Goal: Book appointment/travel/reservation

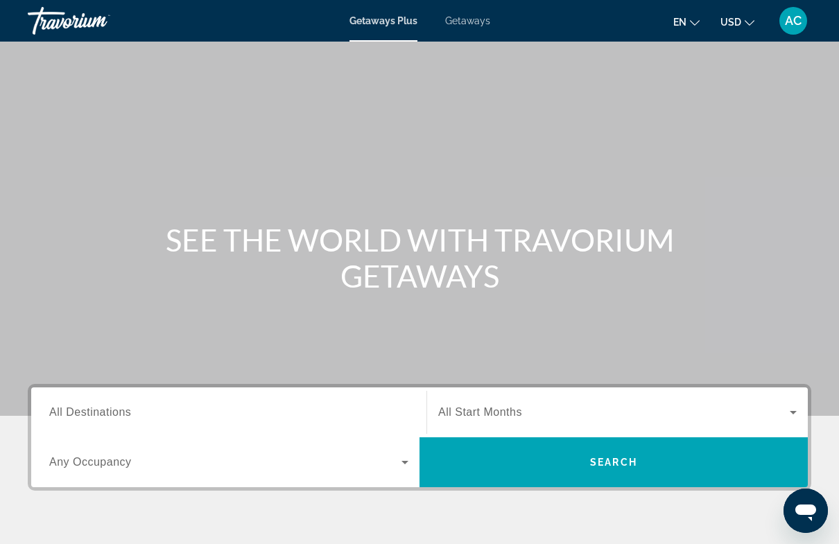
click at [472, 22] on span "Getaways" at bounding box center [467, 20] width 45 height 11
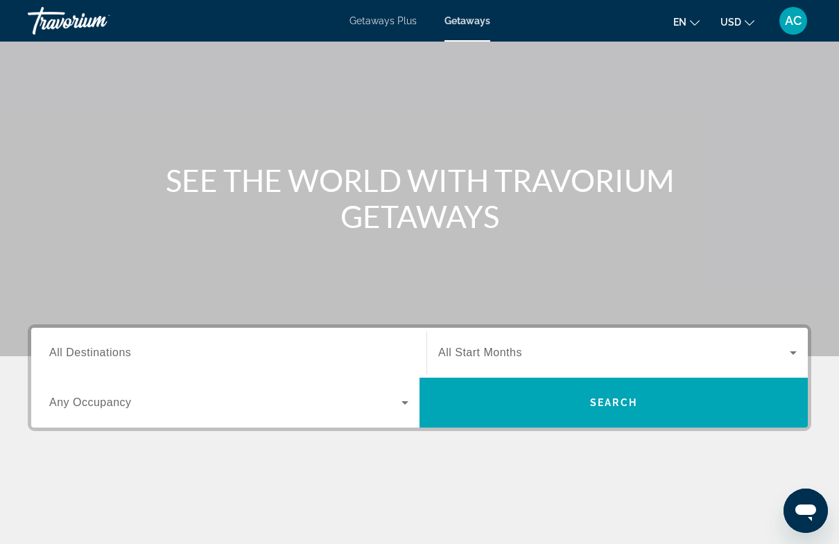
scroll to position [103, 0]
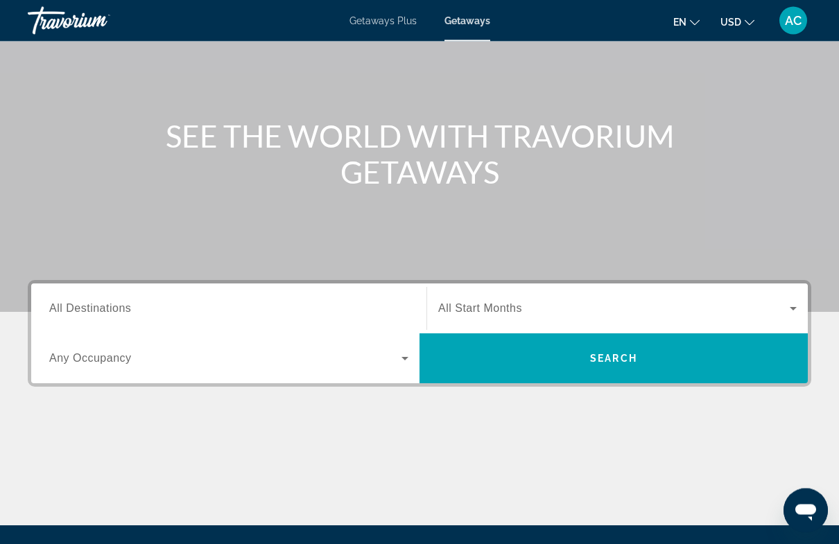
click at [67, 313] on span "All Destinations" at bounding box center [90, 309] width 82 height 12
click at [67, 313] on input "Destination All Destinations" at bounding box center [228, 310] width 359 height 17
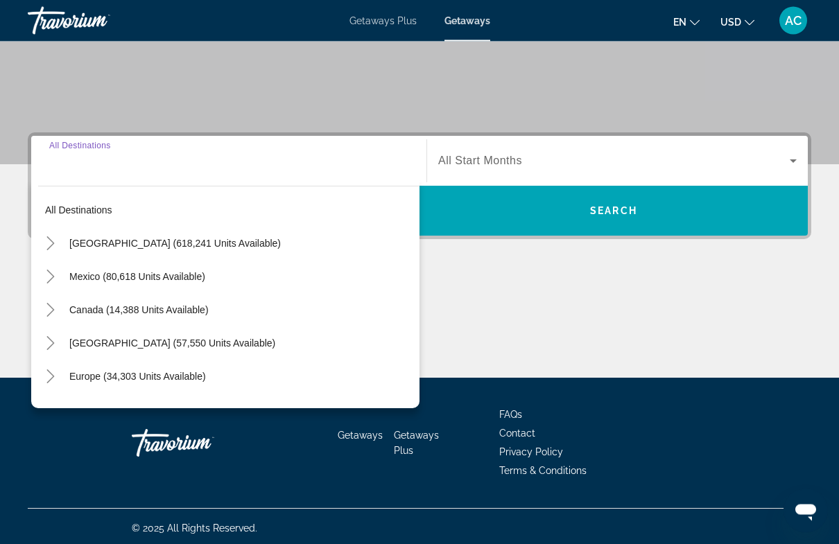
scroll to position [252, 0]
click at [173, 386] on span "Search widget" at bounding box center [240, 376] width 357 height 33
type input "**********"
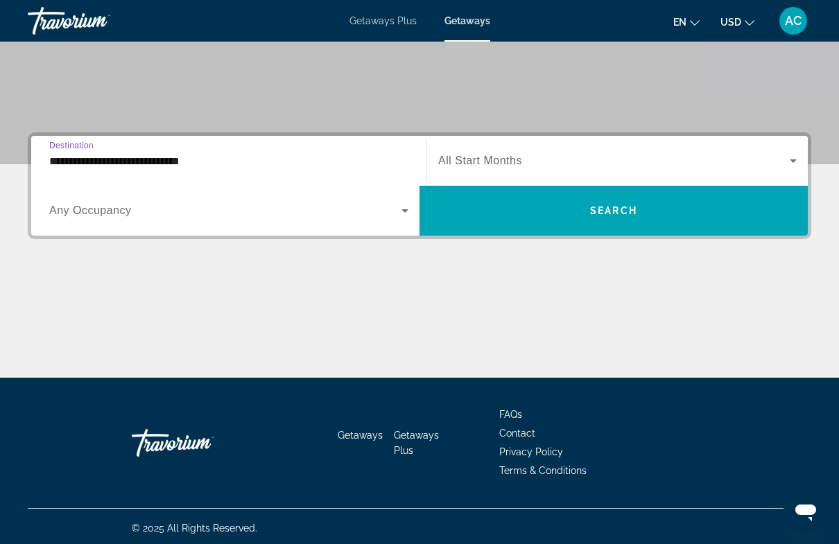
click at [791, 164] on icon "Search widget" at bounding box center [793, 161] width 17 height 17
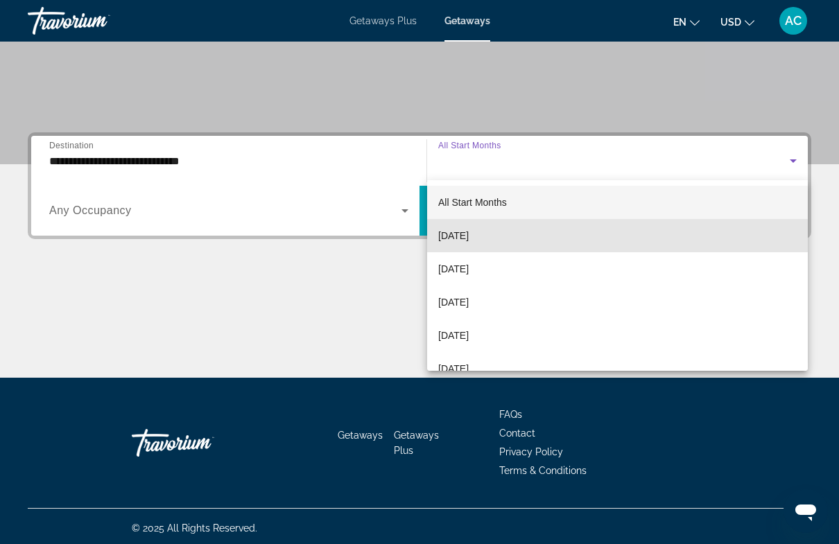
click at [462, 241] on span "[DATE]" at bounding box center [453, 235] width 31 height 17
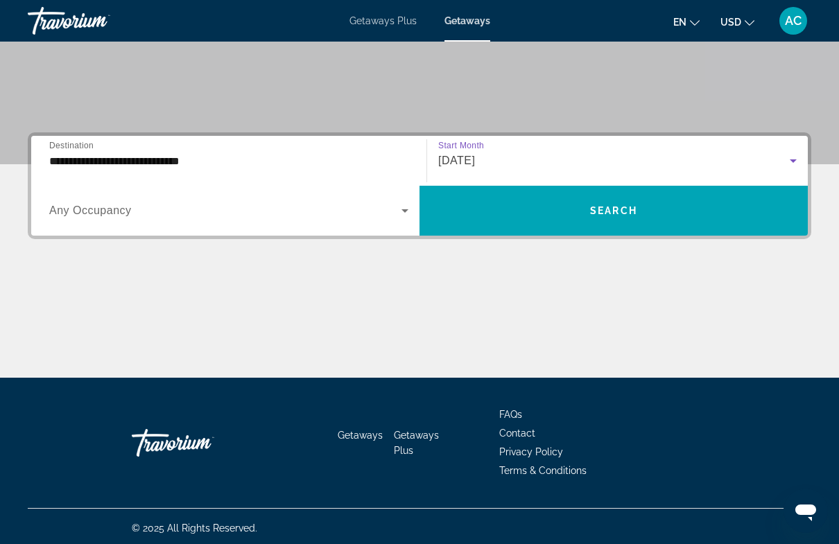
click at [404, 213] on icon "Search widget" at bounding box center [405, 211] width 17 height 17
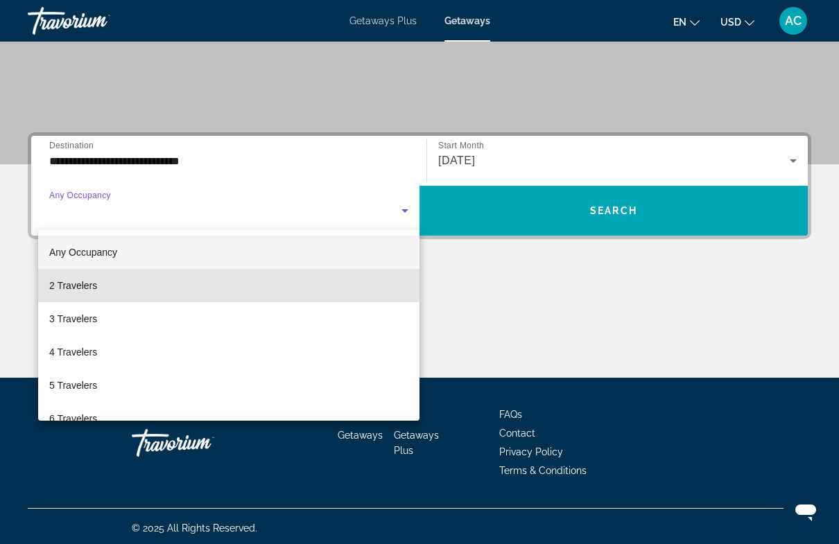
click at [71, 283] on span "2 Travelers" at bounding box center [73, 285] width 48 height 17
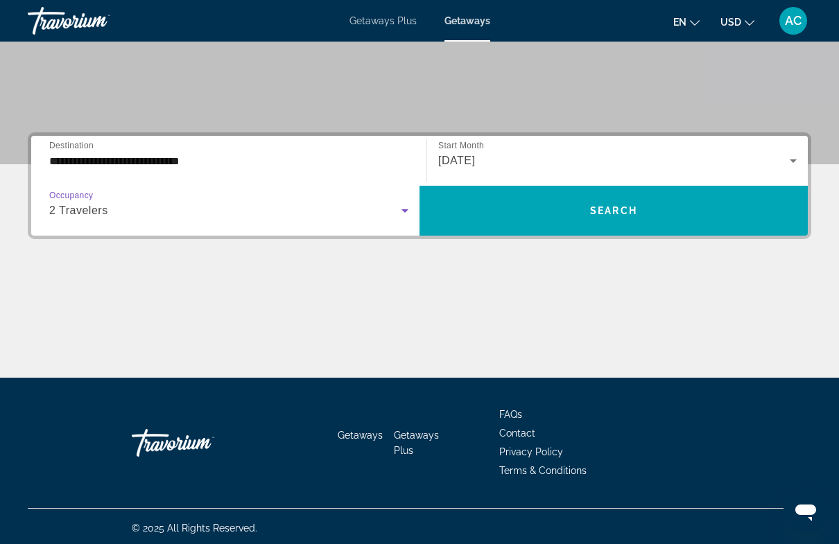
click at [546, 213] on span "Search widget" at bounding box center [614, 210] width 388 height 33
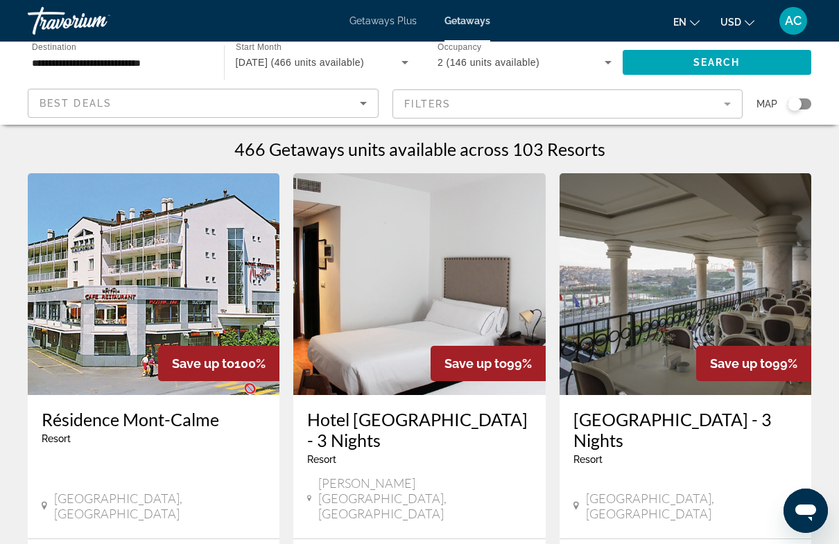
click at [729, 107] on mat-form-field "Filters" at bounding box center [568, 103] width 351 height 29
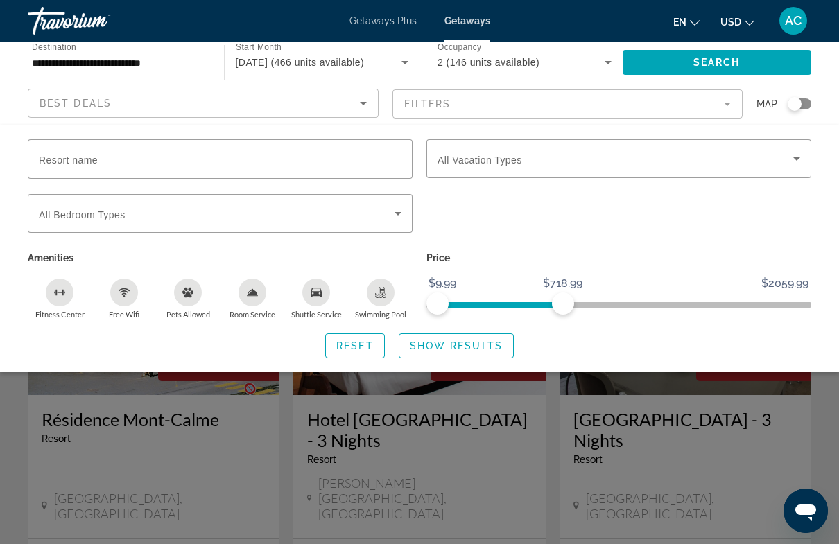
click at [354, 345] on span "Reset" at bounding box center [354, 346] width 37 height 11
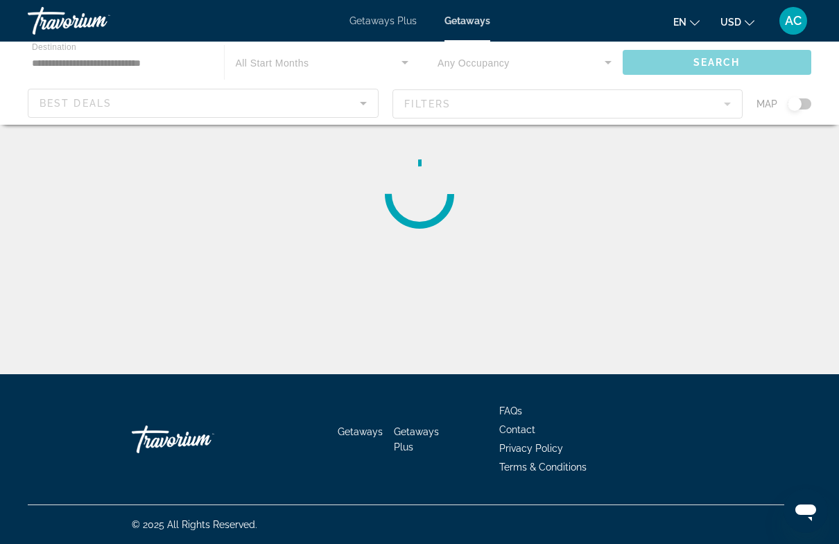
click at [71, 103] on div "Main content" at bounding box center [419, 83] width 839 height 83
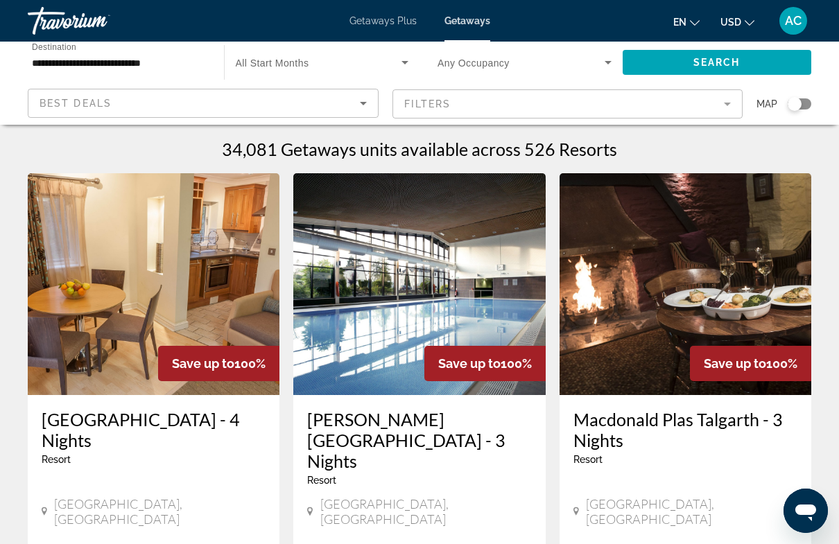
click at [89, 57] on input "**********" at bounding box center [119, 63] width 174 height 17
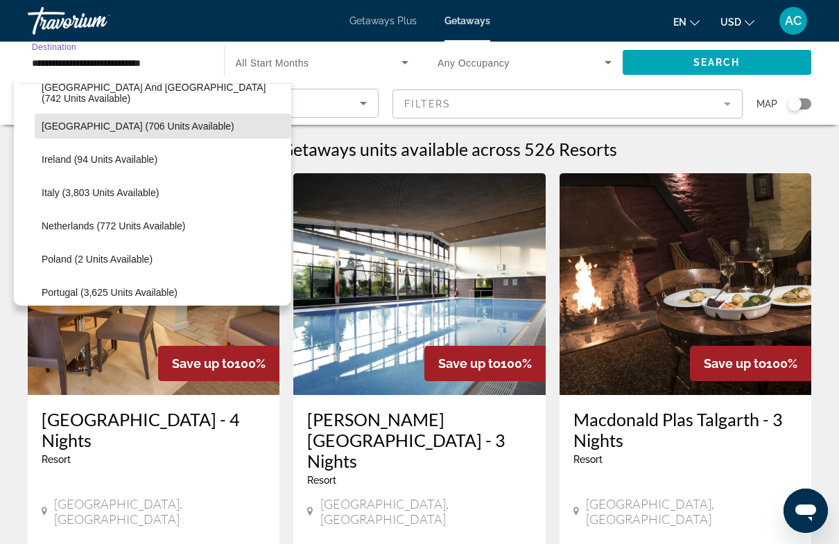
scroll to position [497, 0]
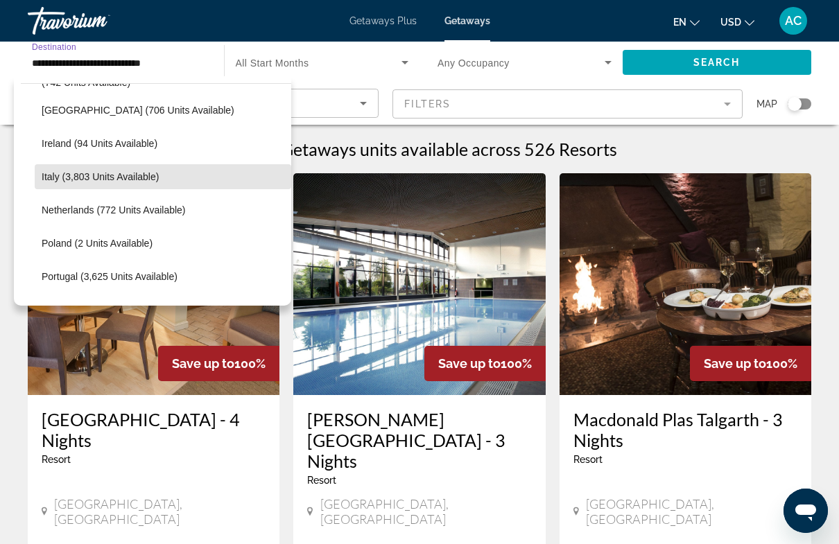
click at [125, 178] on span "Italy (3,803 units available)" at bounding box center [100, 176] width 117 height 11
type input "**********"
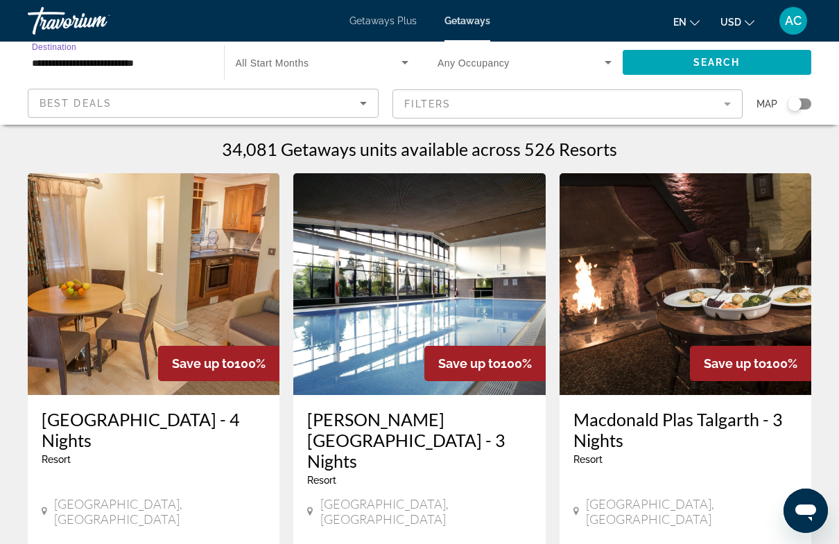
click at [396, 60] on span "Search widget" at bounding box center [319, 62] width 166 height 17
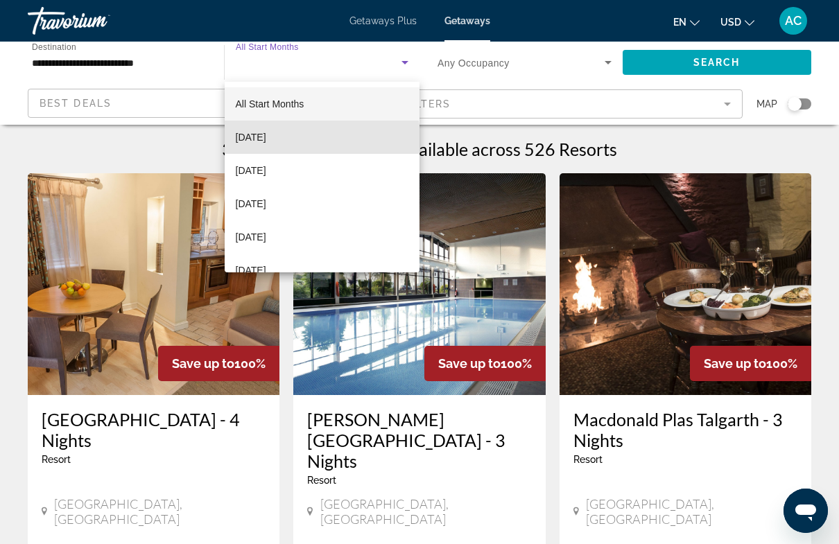
click at [266, 139] on span "[DATE]" at bounding box center [251, 137] width 31 height 17
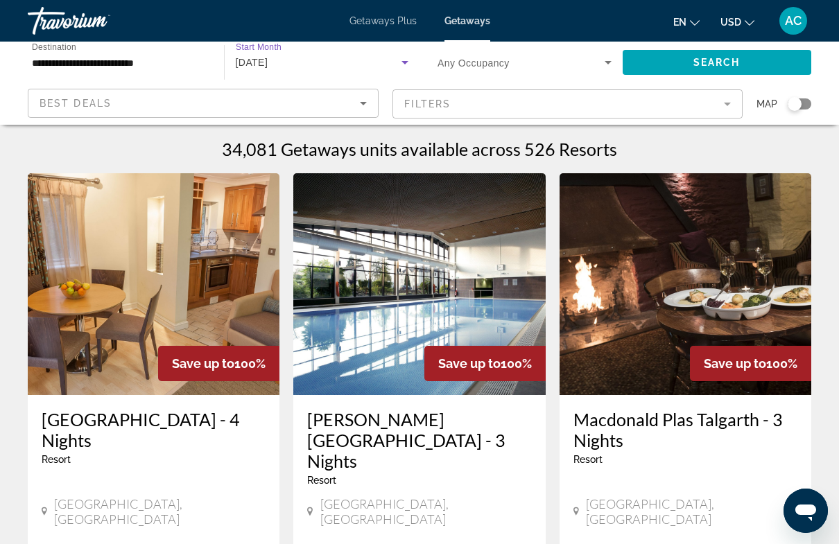
click at [408, 65] on icon "Search widget" at bounding box center [405, 62] width 17 height 17
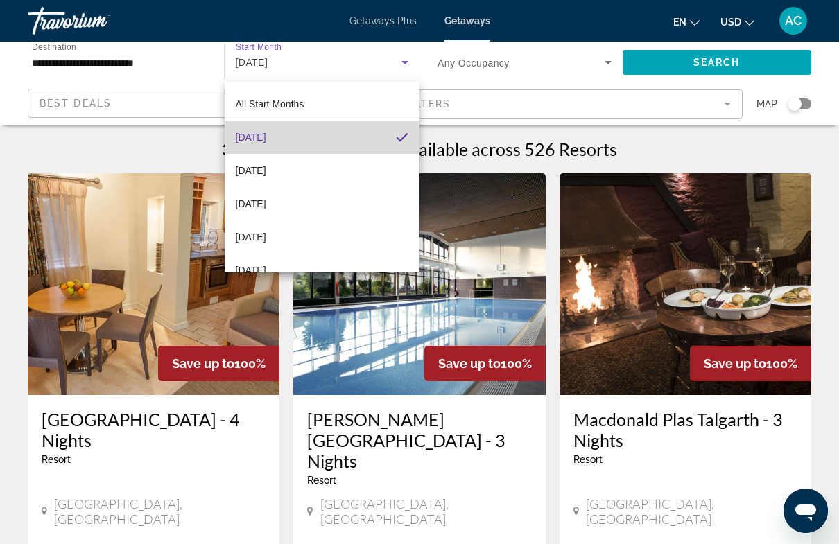
click at [389, 139] on mat-option "[DATE]" at bounding box center [323, 137] width 196 height 33
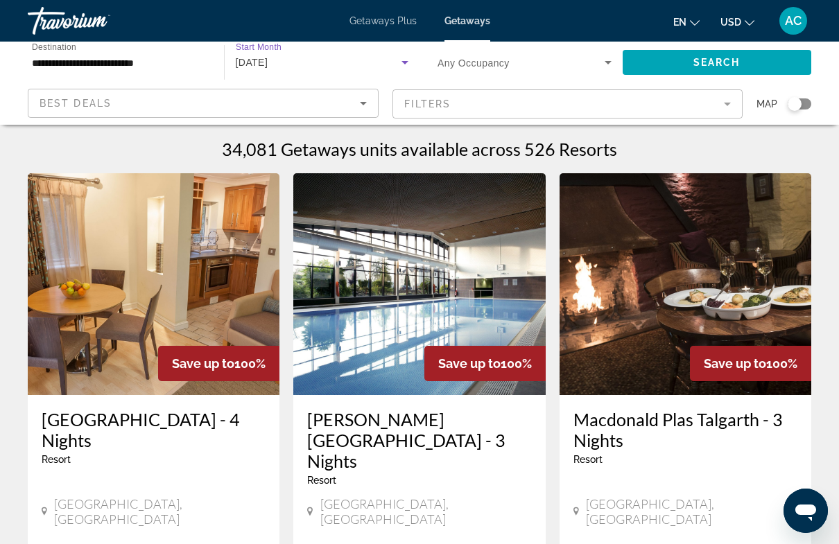
click at [608, 60] on icon "Search widget" at bounding box center [608, 62] width 17 height 17
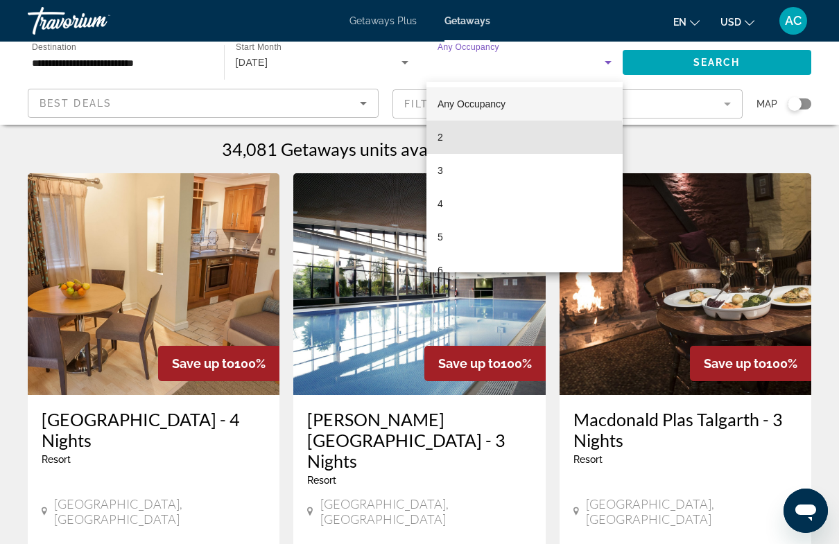
click at [447, 142] on mat-option "2" at bounding box center [525, 137] width 196 height 33
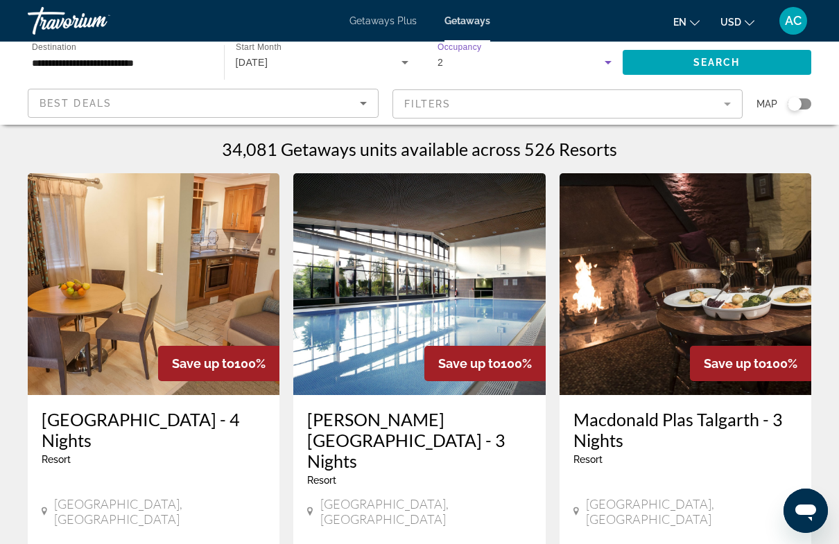
click at [729, 112] on mat-form-field "Filters" at bounding box center [568, 103] width 351 height 29
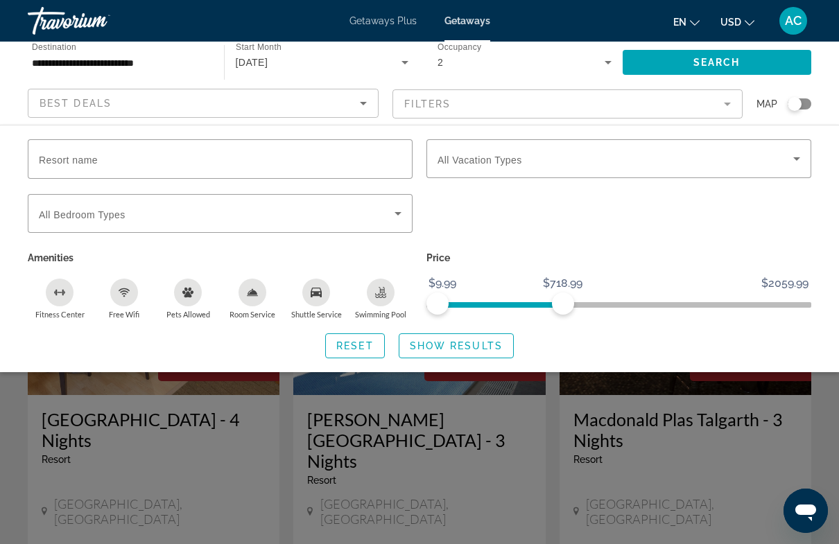
click at [404, 209] on icon "Search widget" at bounding box center [398, 213] width 17 height 17
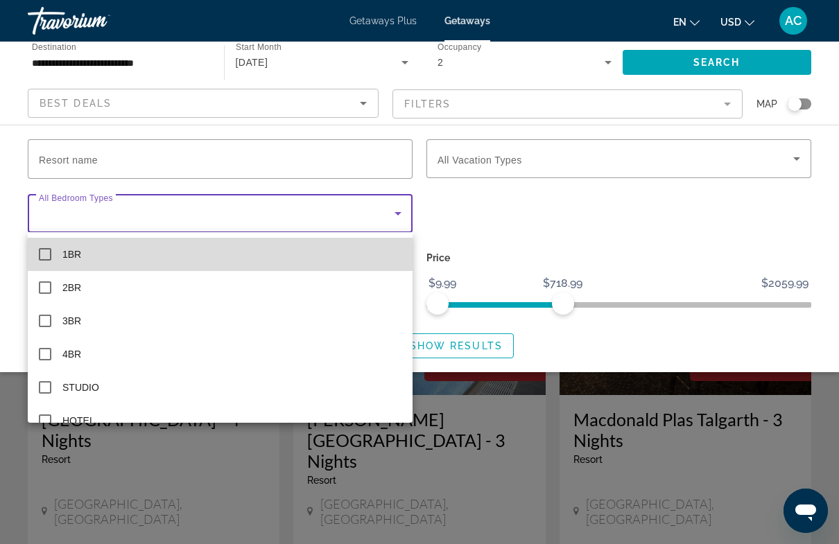
click at [46, 251] on mat-pseudo-checkbox at bounding box center [45, 254] width 12 height 12
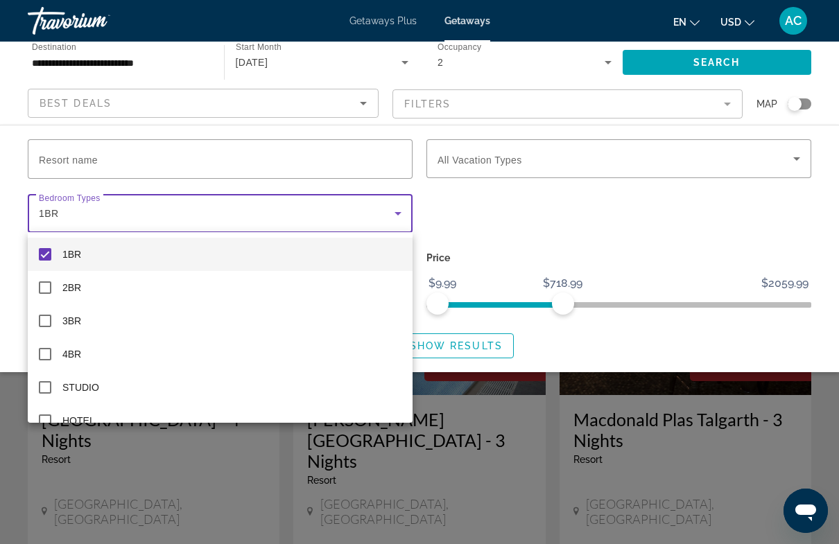
click at [487, 341] on div at bounding box center [419, 272] width 839 height 544
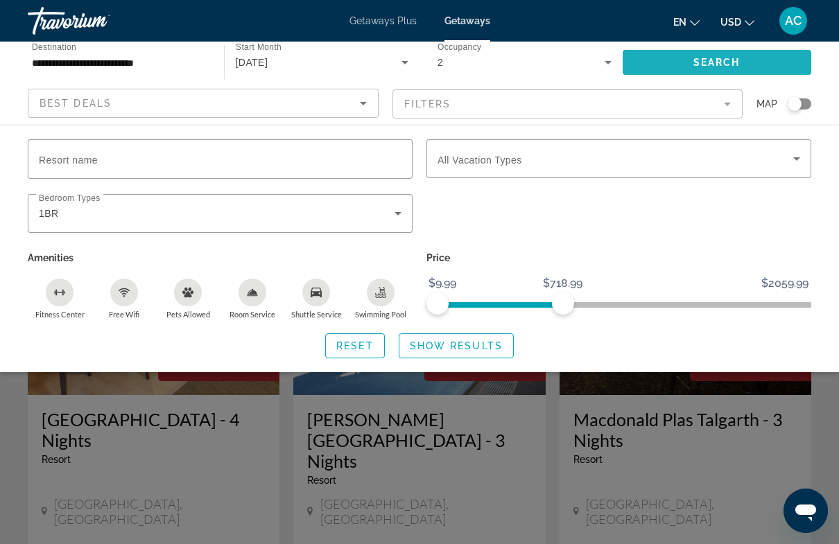
click at [711, 62] on span "Search" at bounding box center [717, 62] width 47 height 11
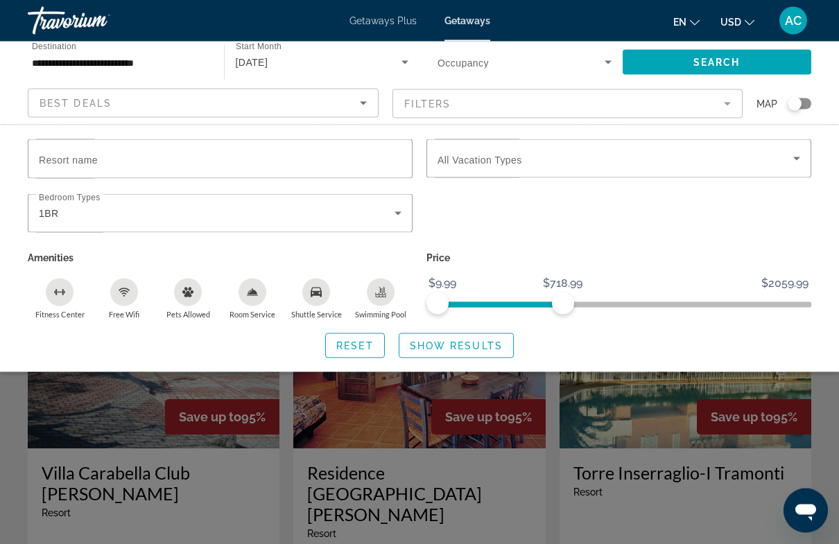
click at [643, 408] on div "Search widget" at bounding box center [419, 376] width 839 height 336
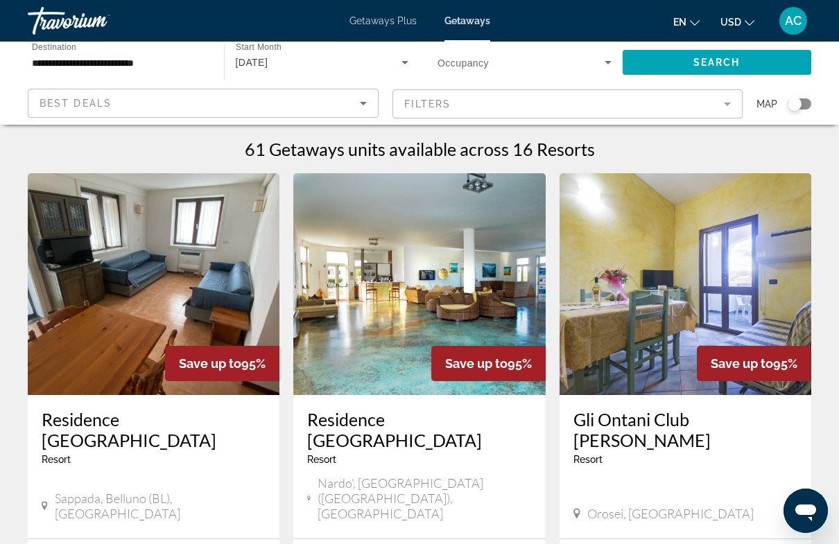
click at [797, 110] on div "Search widget" at bounding box center [795, 104] width 14 height 14
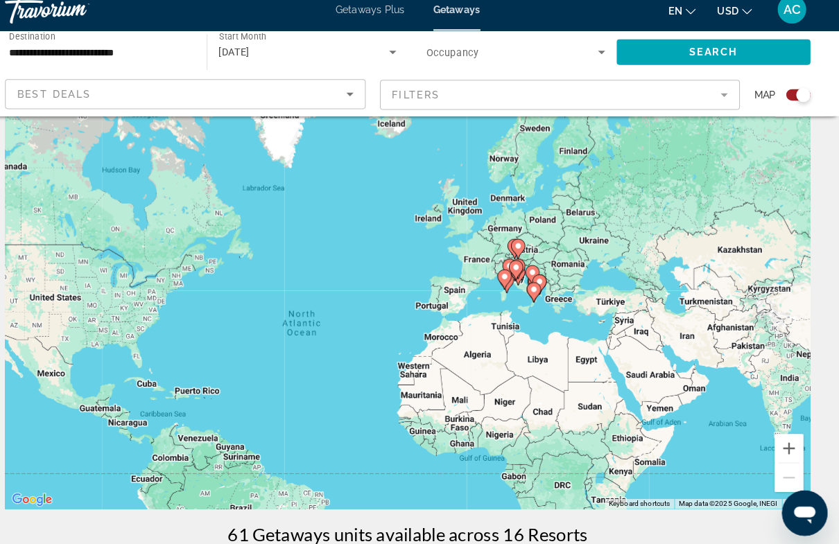
scroll to position [49, 0]
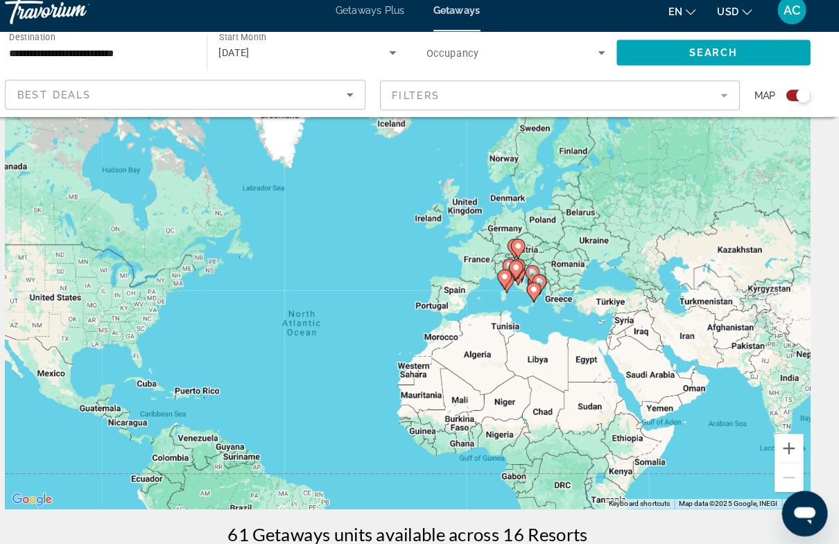
click at [777, 433] on button "Zoom in" at bounding box center [791, 447] width 28 height 28
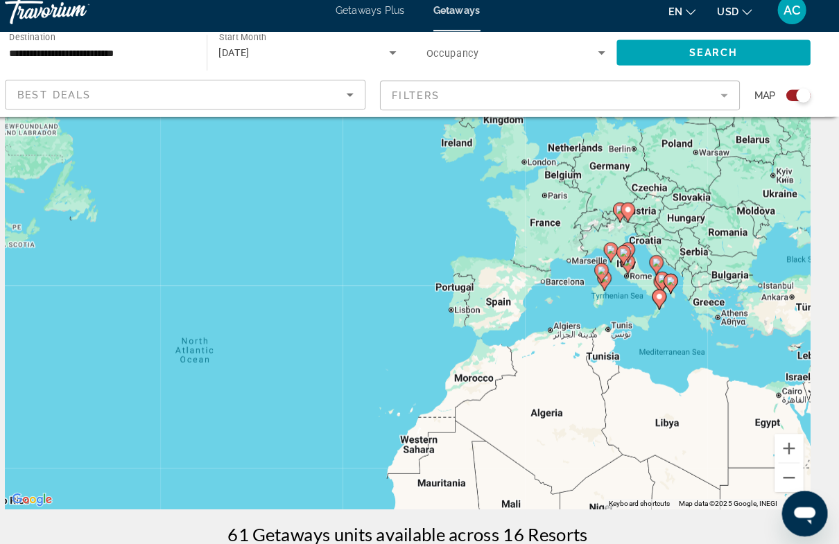
click at [777, 435] on button "Zoom in" at bounding box center [791, 447] width 28 height 28
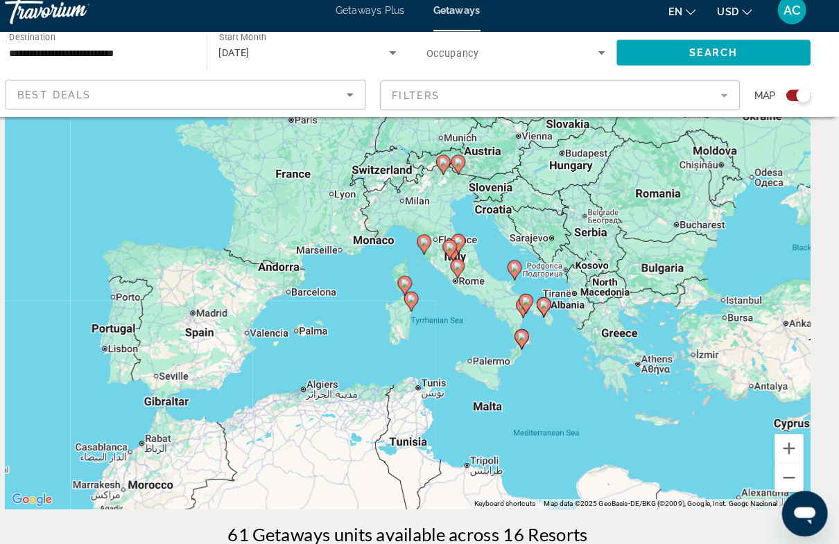
click at [777, 433] on button "Zoom in" at bounding box center [791, 447] width 28 height 28
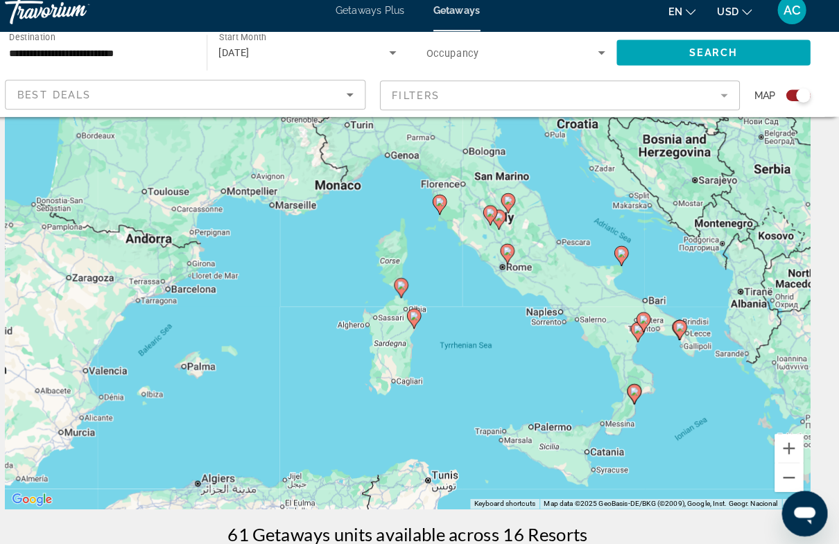
click at [777, 433] on button "Zoom in" at bounding box center [791, 447] width 28 height 28
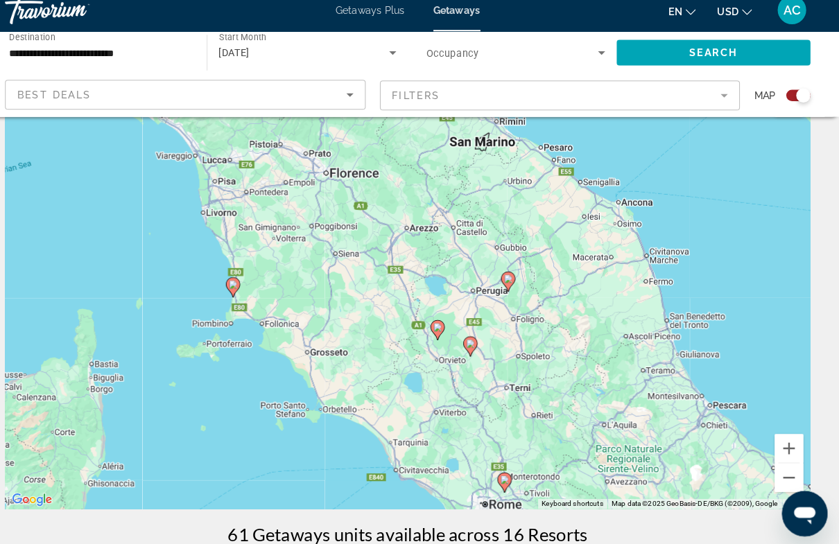
click at [243, 282] on icon "Main content" at bounding box center [249, 291] width 12 height 18
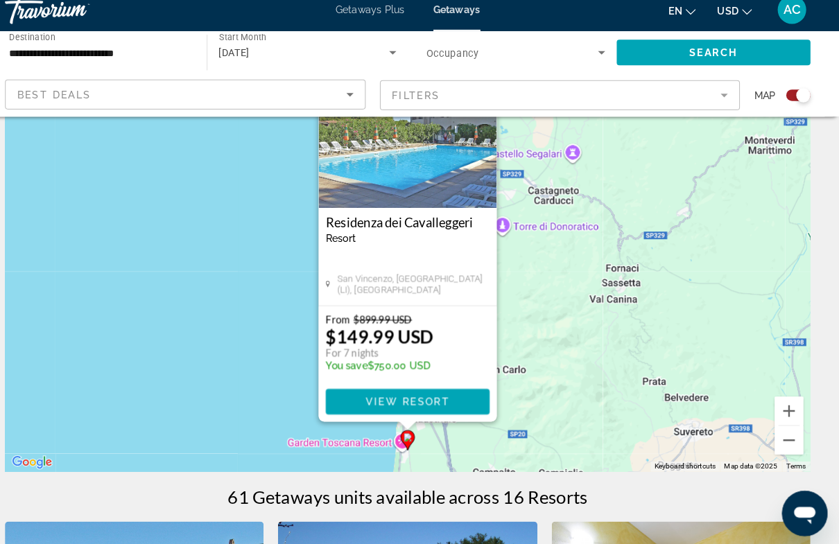
scroll to position [85, 0]
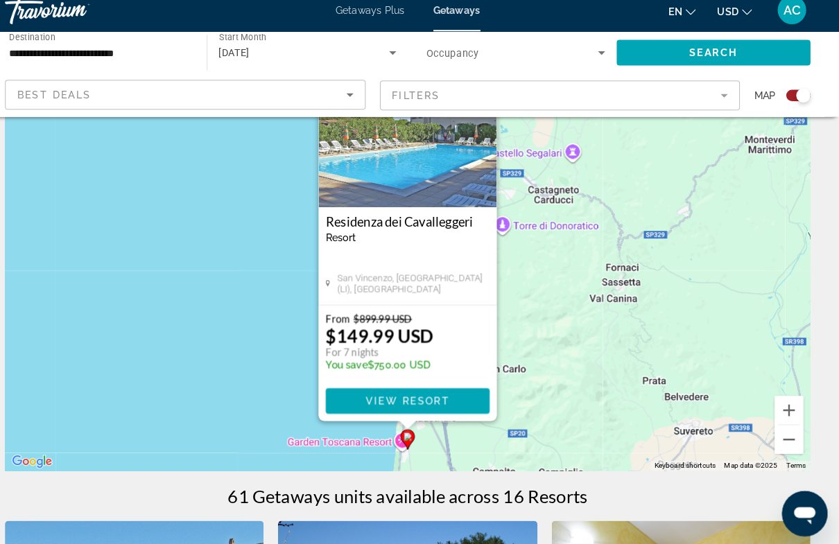
click at [441, 388] on span "Main content" at bounding box center [420, 401] width 160 height 33
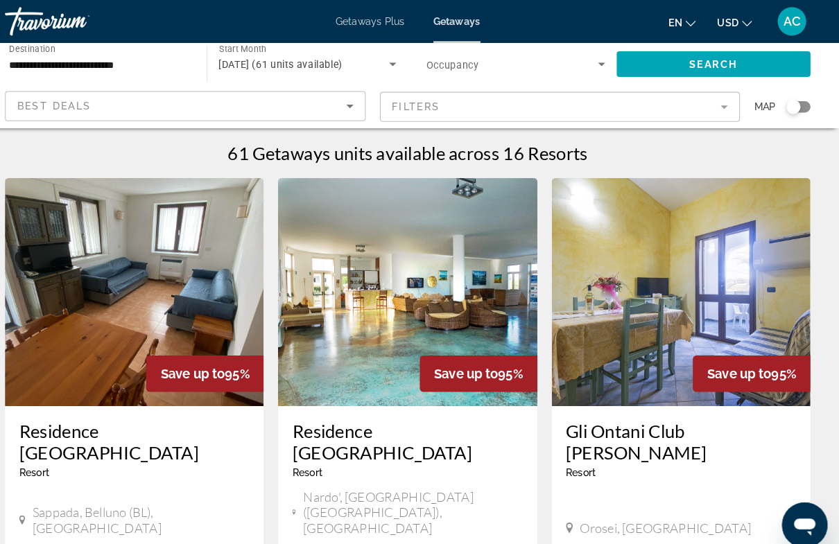
click at [788, 104] on div "Search widget" at bounding box center [795, 104] width 14 height 14
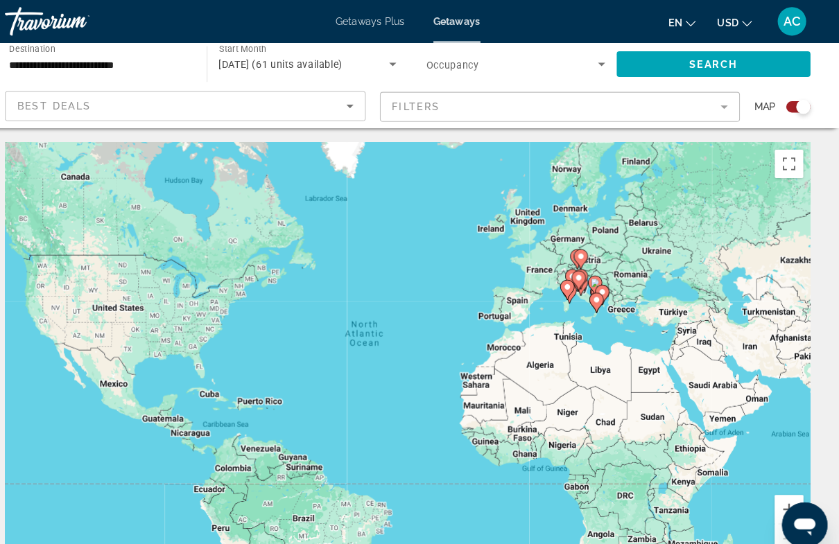
click at [777, 490] on button "Zoom in" at bounding box center [791, 496] width 28 height 28
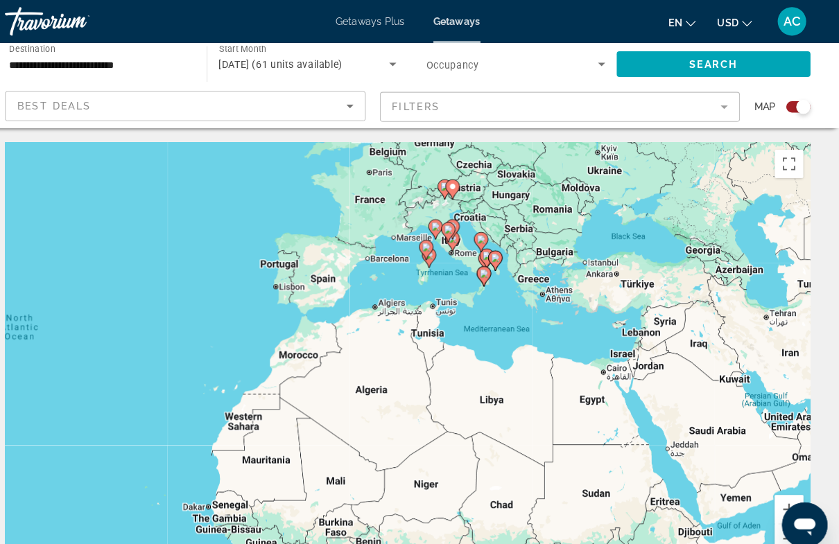
click at [777, 485] on button "Zoom in" at bounding box center [791, 496] width 28 height 28
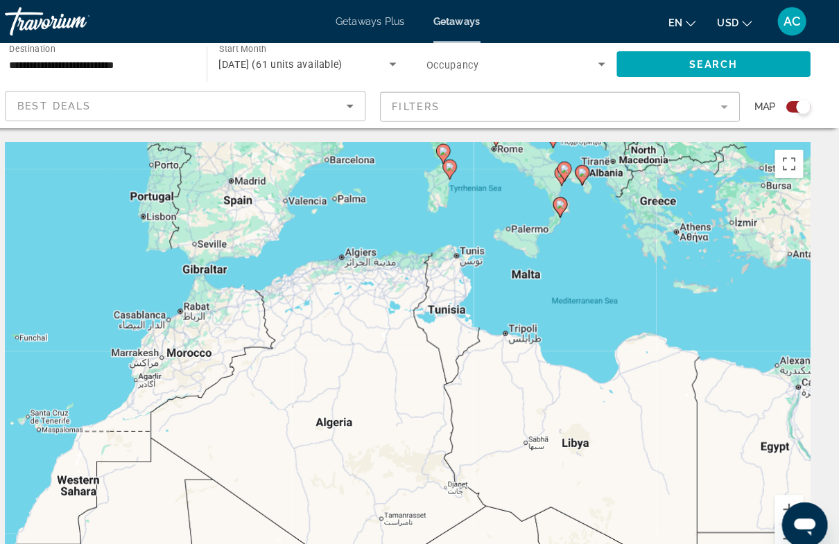
click at [777, 488] on button "Zoom in" at bounding box center [791, 496] width 28 height 28
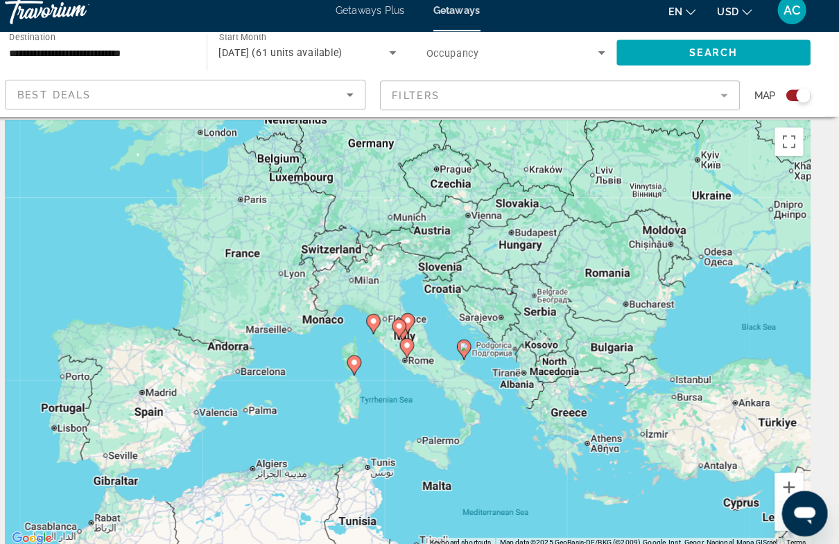
scroll to position [10, 0]
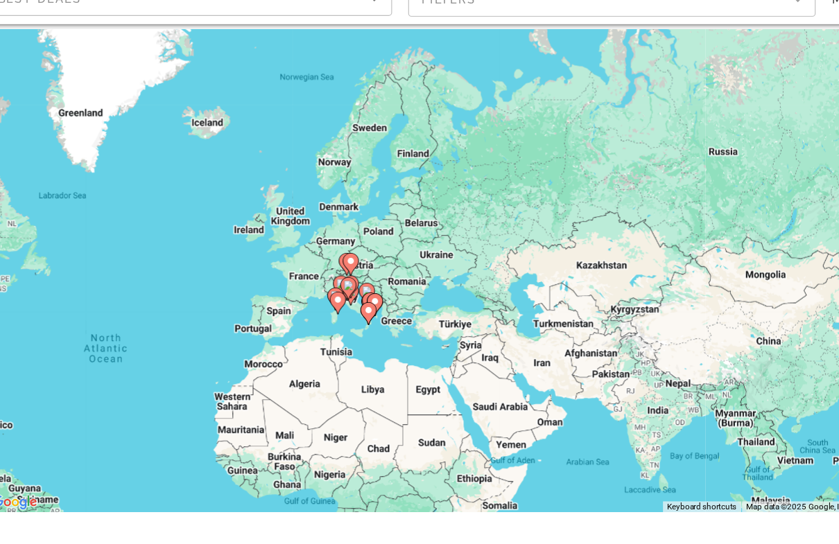
click at [506, 129] on div "To activate drag with keyboard, press Alt + Enter. Once in keyboard drag state,…" at bounding box center [420, 337] width 784 height 416
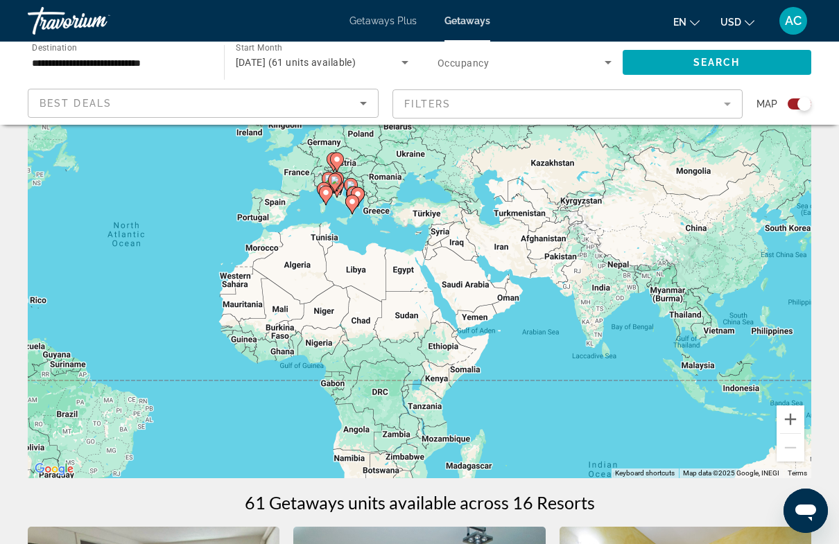
scroll to position [76, 0]
click at [792, 414] on button "Zoom in" at bounding box center [791, 420] width 28 height 28
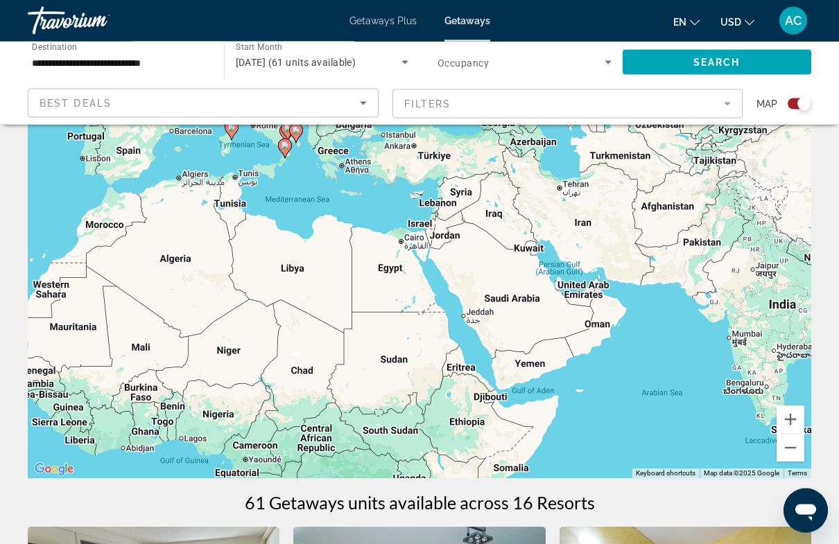
click at [793, 413] on button "Zoom in" at bounding box center [791, 420] width 28 height 28
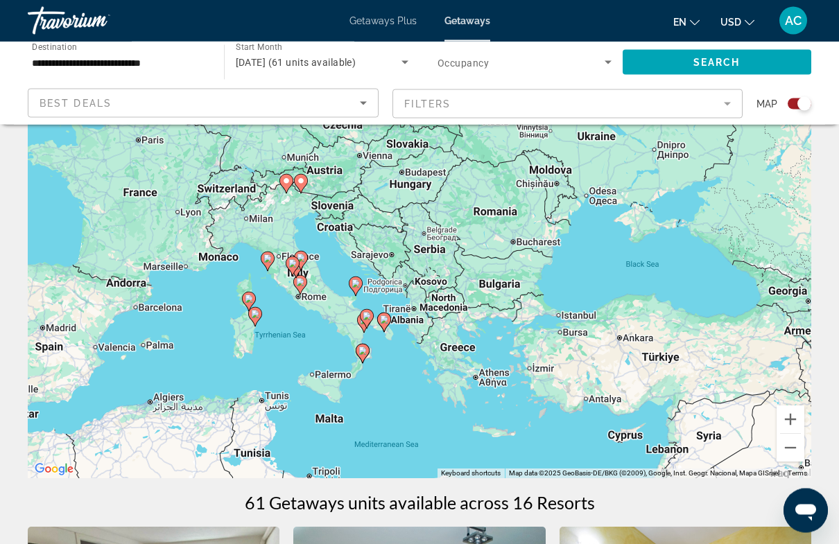
click at [798, 411] on button "Zoom in" at bounding box center [791, 420] width 28 height 28
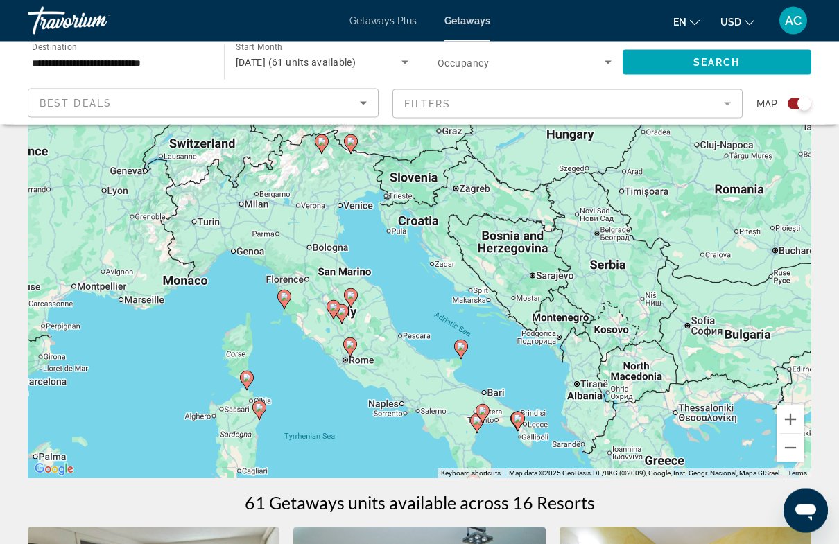
click at [796, 419] on button "Zoom in" at bounding box center [791, 420] width 28 height 28
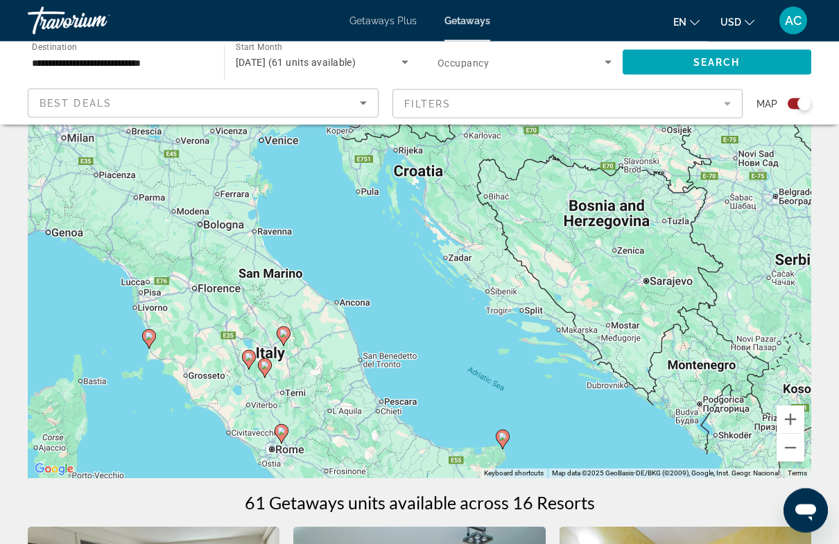
type input "**********"
click at [287, 332] on image "Main content" at bounding box center [283, 334] width 8 height 8
click at [395, 286] on div "To activate drag with keyboard, press Alt + Enter. Once in keyboard drag state,…" at bounding box center [420, 271] width 784 height 416
click at [290, 336] on icon "Main content" at bounding box center [284, 336] width 14 height 19
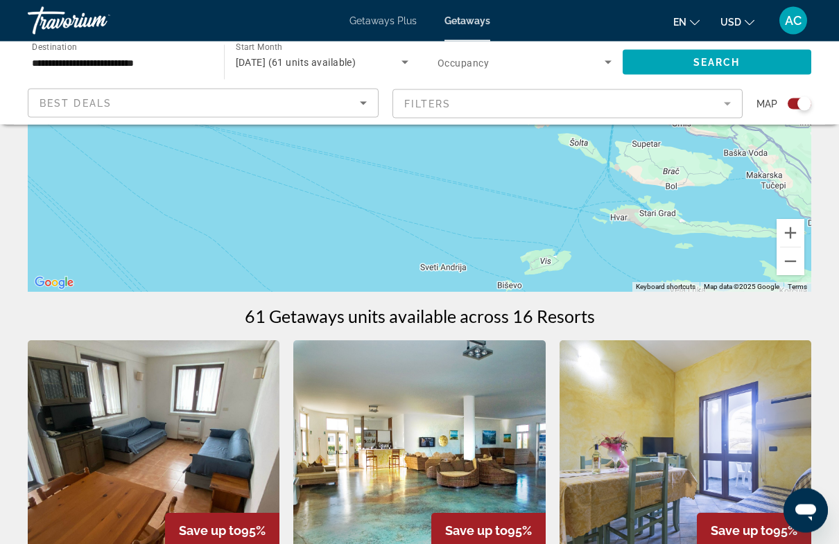
scroll to position [270, 0]
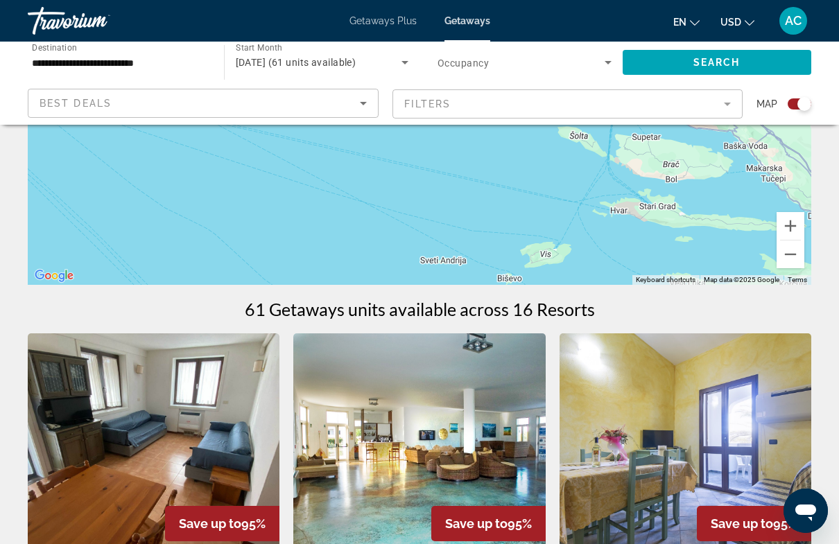
click at [806, 103] on div "Search widget" at bounding box center [805, 104] width 14 height 14
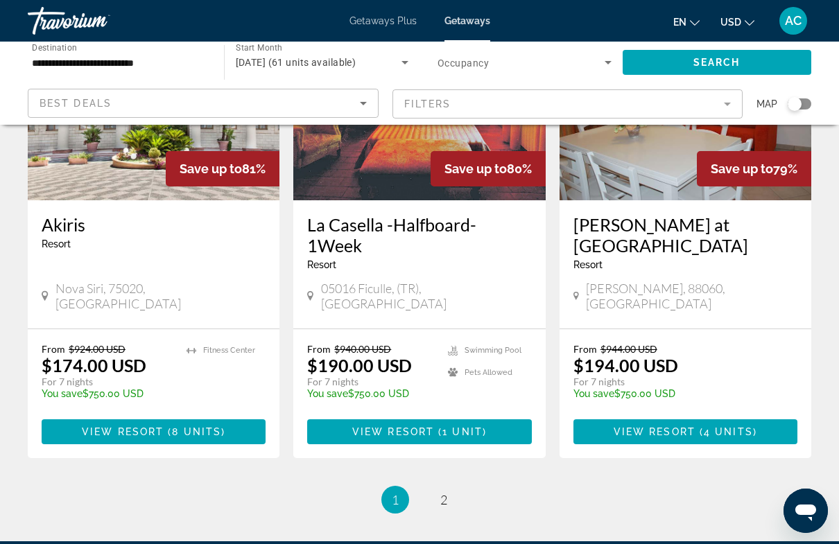
scroll to position [1768, 0]
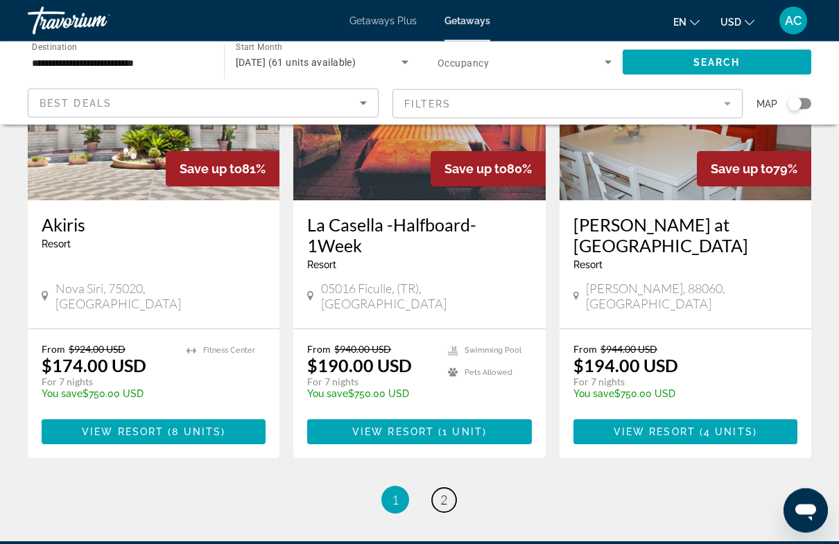
click at [451, 489] on link "page 2" at bounding box center [444, 501] width 24 height 24
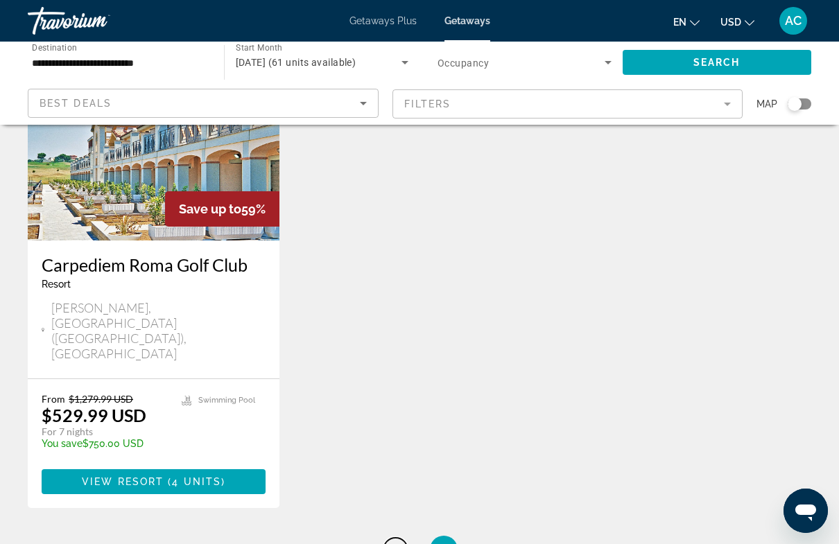
click at [403, 538] on link "page 1" at bounding box center [396, 550] width 24 height 24
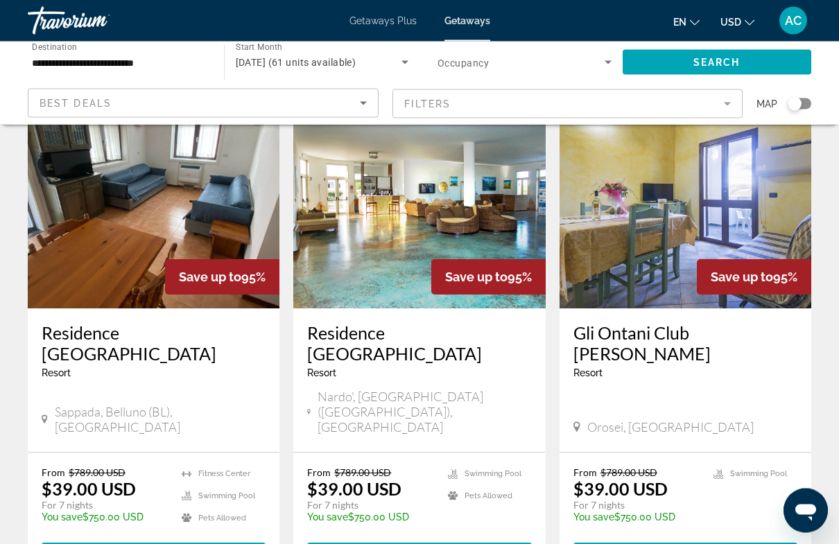
scroll to position [87, 0]
click at [166, 216] on img "Main content" at bounding box center [154, 198] width 252 height 222
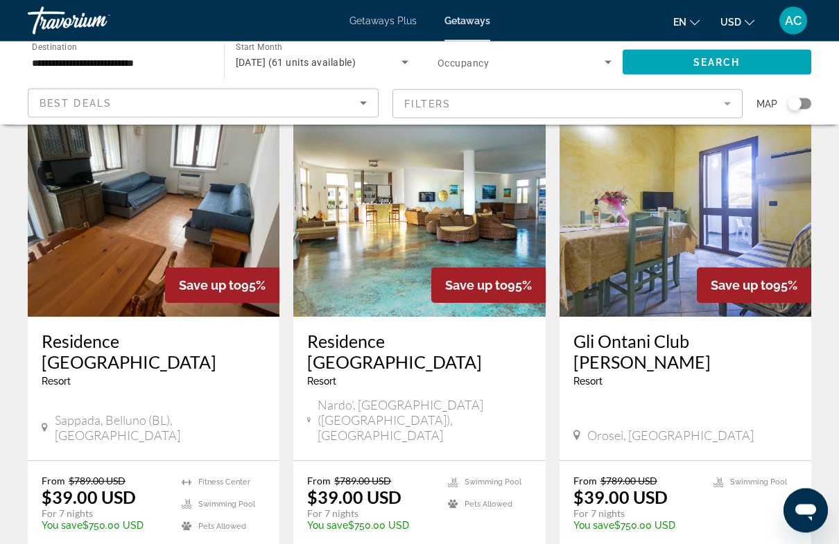
scroll to position [78, 0]
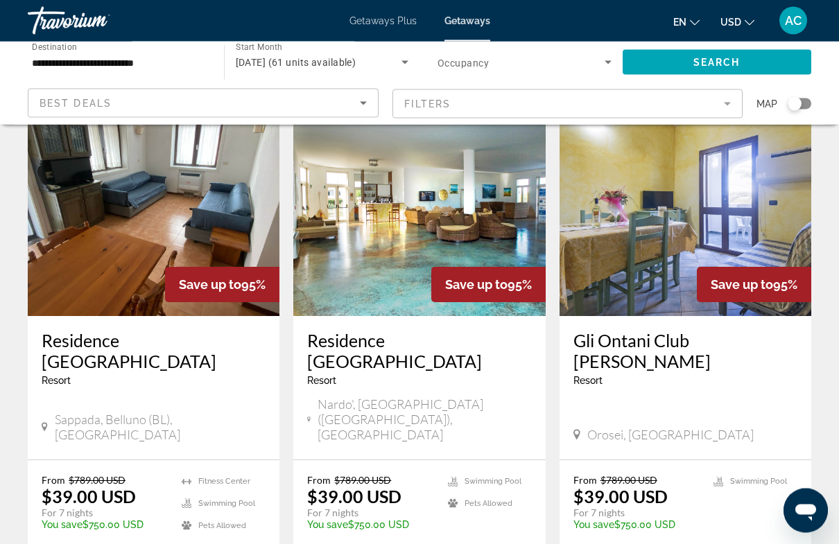
click at [404, 264] on img "Main content" at bounding box center [419, 206] width 252 height 222
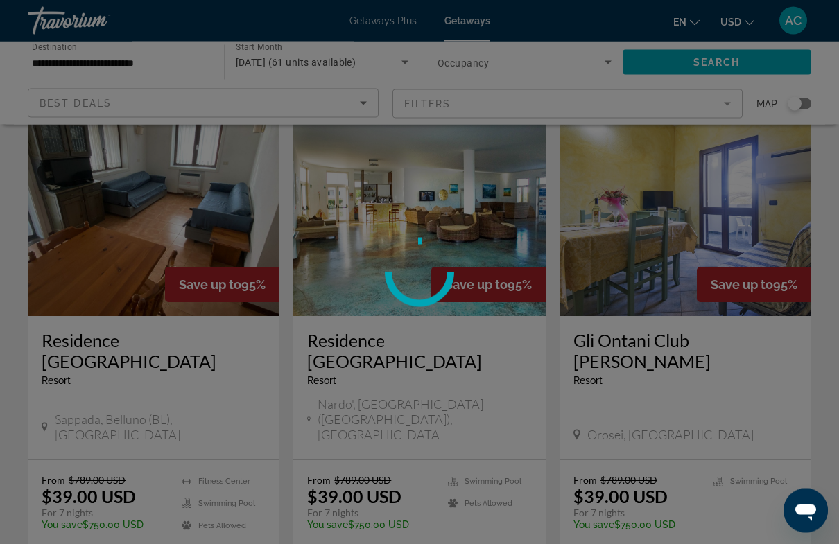
scroll to position [79, 0]
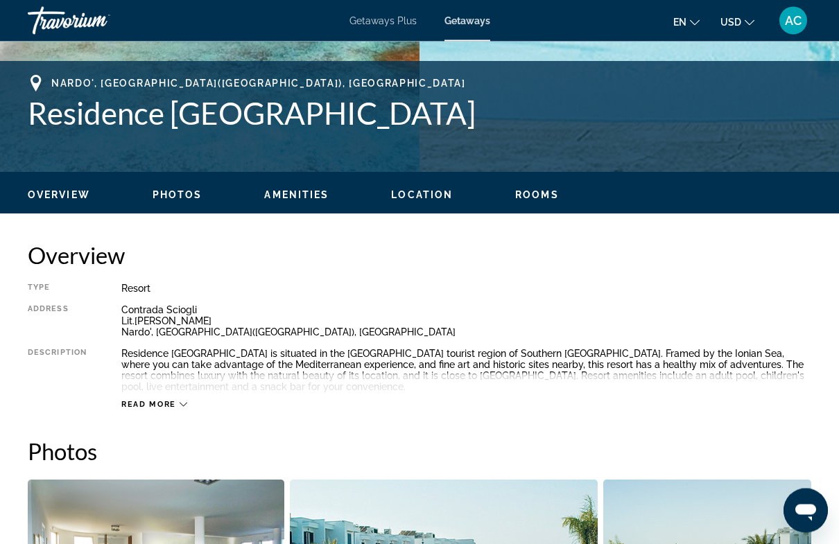
scroll to position [528, 0]
click at [181, 407] on icon "Main content" at bounding box center [184, 405] width 8 height 8
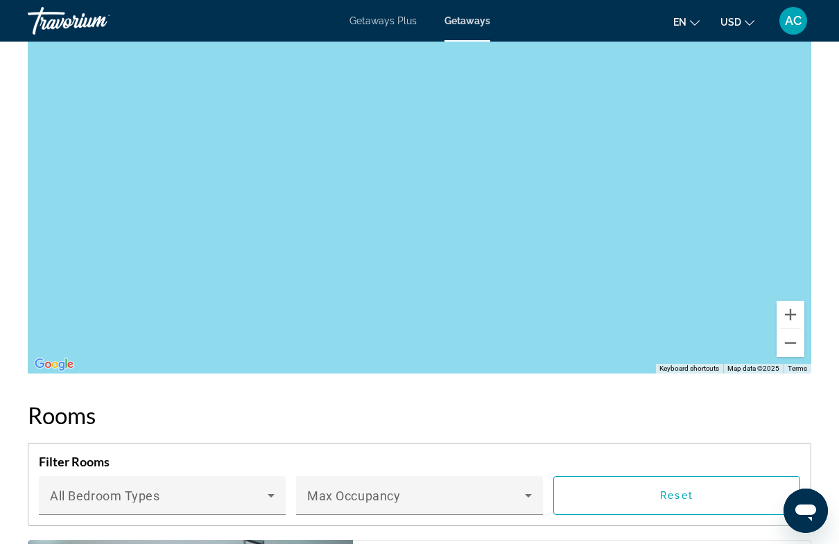
scroll to position [2316, 0]
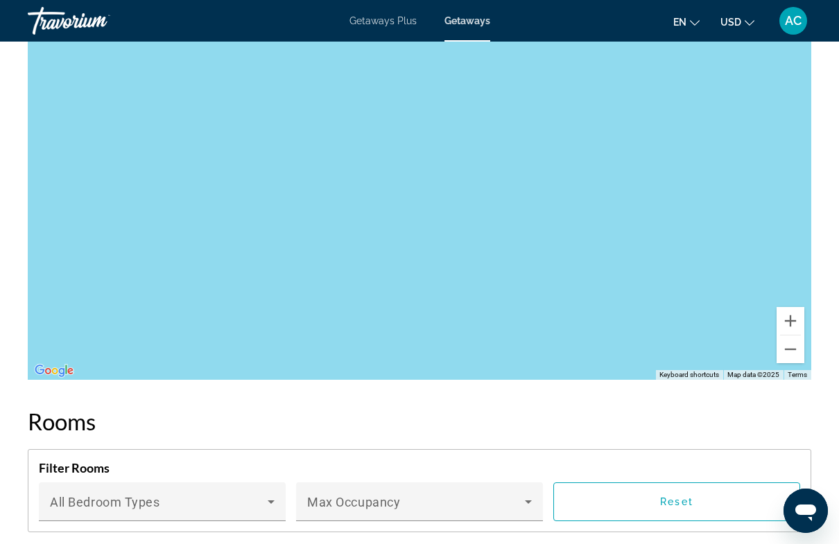
click at [792, 321] on button "Zoom in" at bounding box center [791, 321] width 28 height 28
click at [798, 352] on button "Zoom out" at bounding box center [791, 350] width 28 height 28
click at [805, 352] on div "Main content" at bounding box center [420, 172] width 784 height 416
click at [795, 355] on button "Zoom out" at bounding box center [791, 350] width 28 height 28
click at [794, 351] on button "Zoom out" at bounding box center [791, 350] width 28 height 28
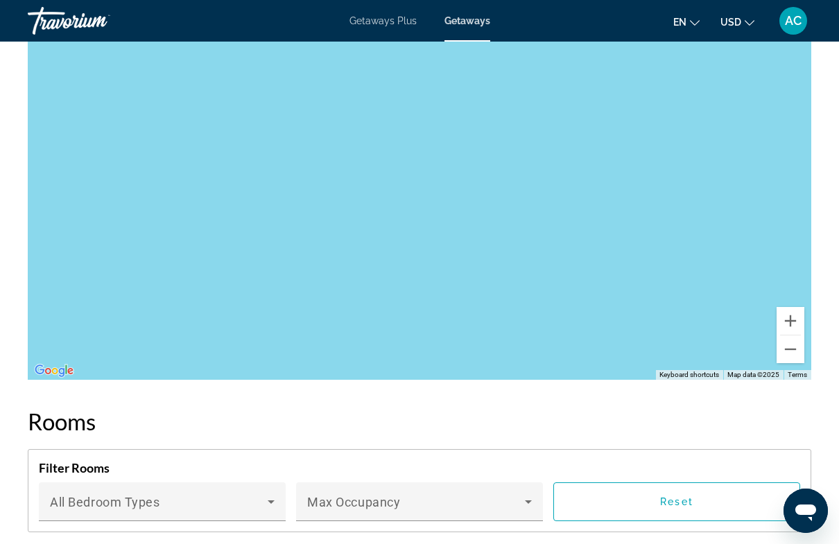
click at [797, 353] on button "Zoom out" at bounding box center [791, 350] width 28 height 28
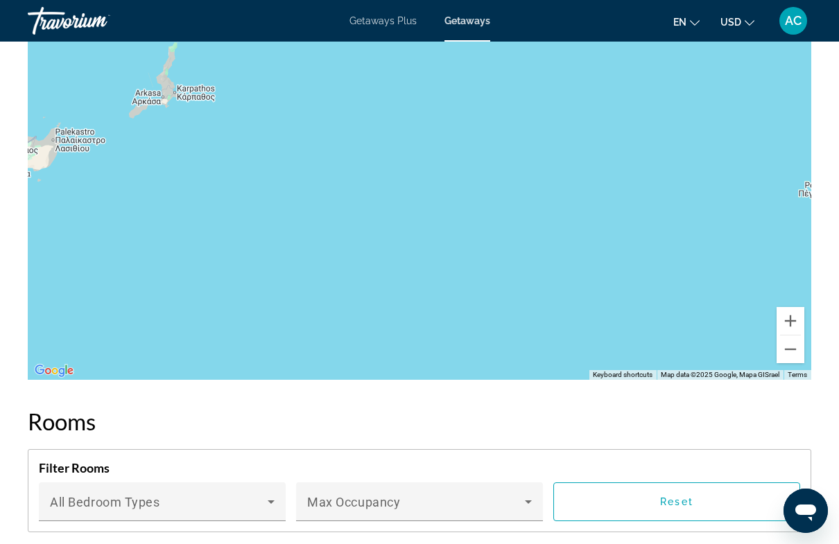
click at [795, 351] on button "Zoom out" at bounding box center [791, 350] width 28 height 28
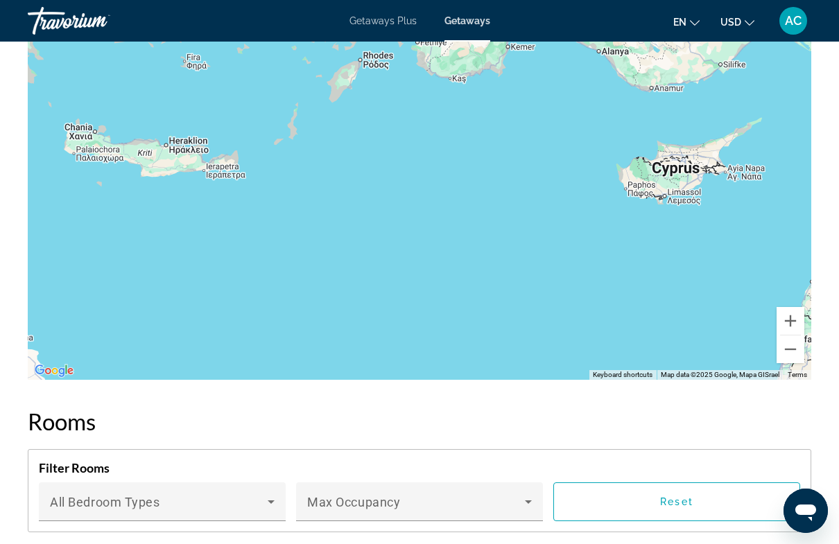
click at [795, 352] on button "Zoom out" at bounding box center [791, 350] width 28 height 28
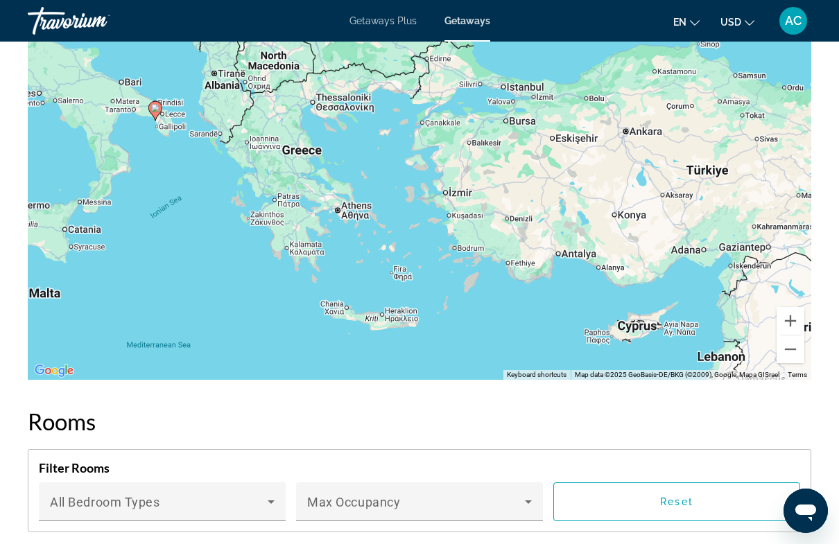
click at [792, 351] on button "Zoom out" at bounding box center [791, 350] width 28 height 28
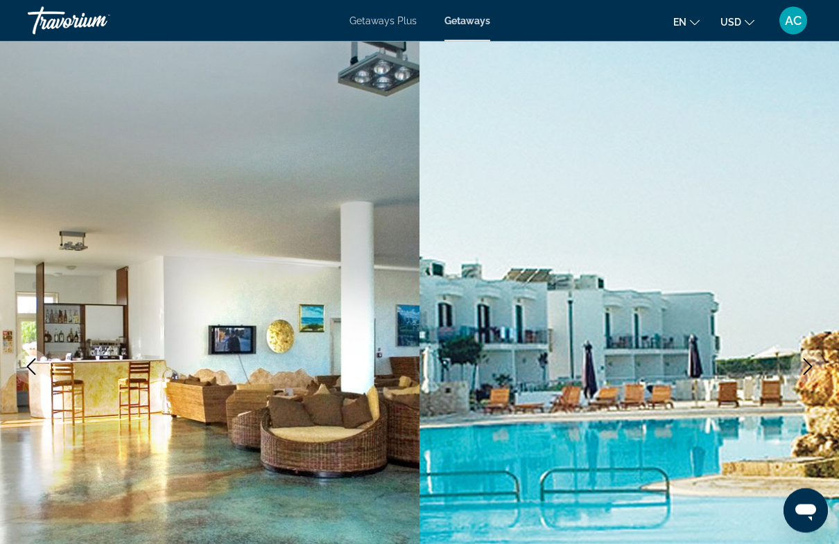
scroll to position [0, 0]
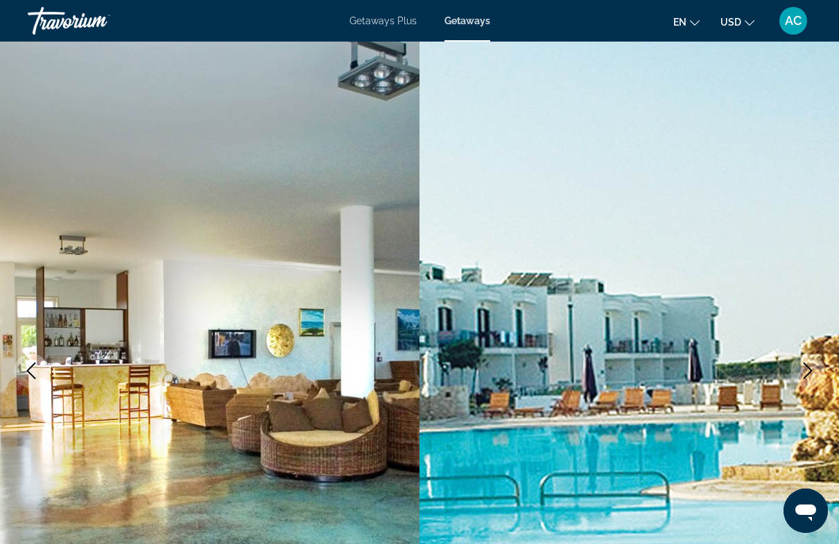
click at [474, 22] on span "Getaways" at bounding box center [468, 20] width 46 height 11
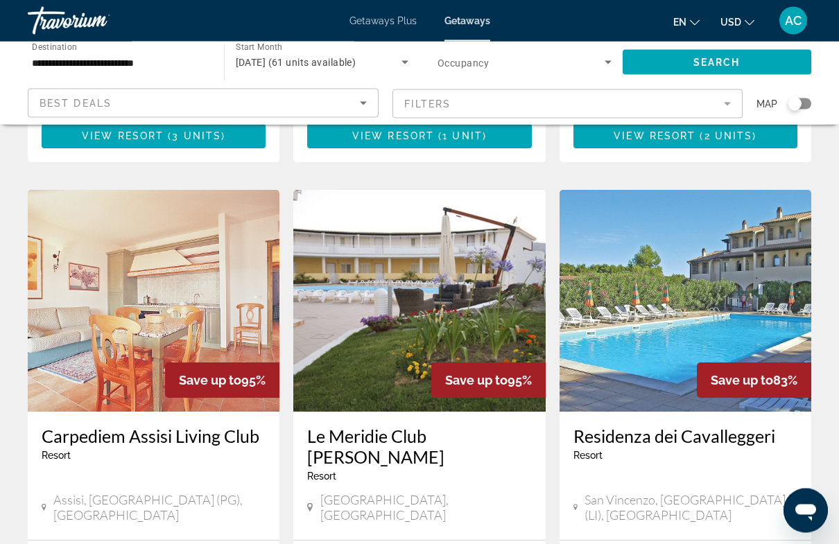
scroll to position [1050, 0]
click at [313, 503] on icon "Main content" at bounding box center [310, 507] width 6 height 8
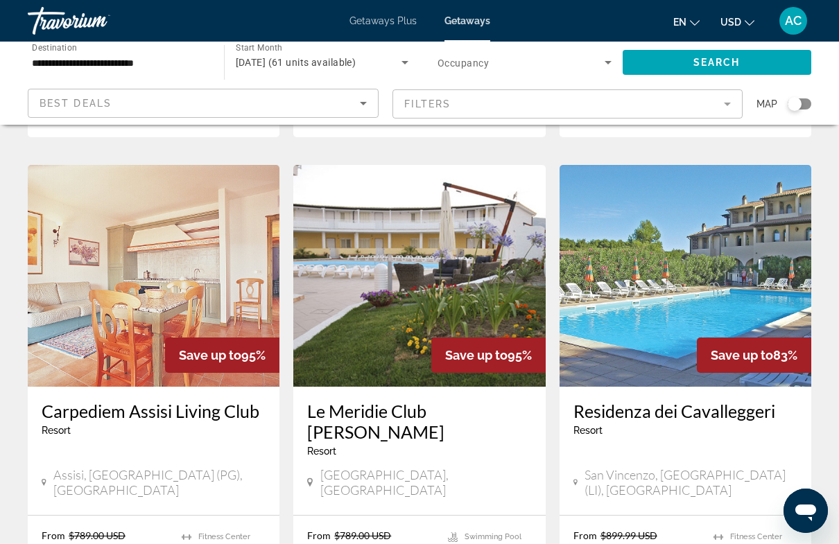
scroll to position [1067, 0]
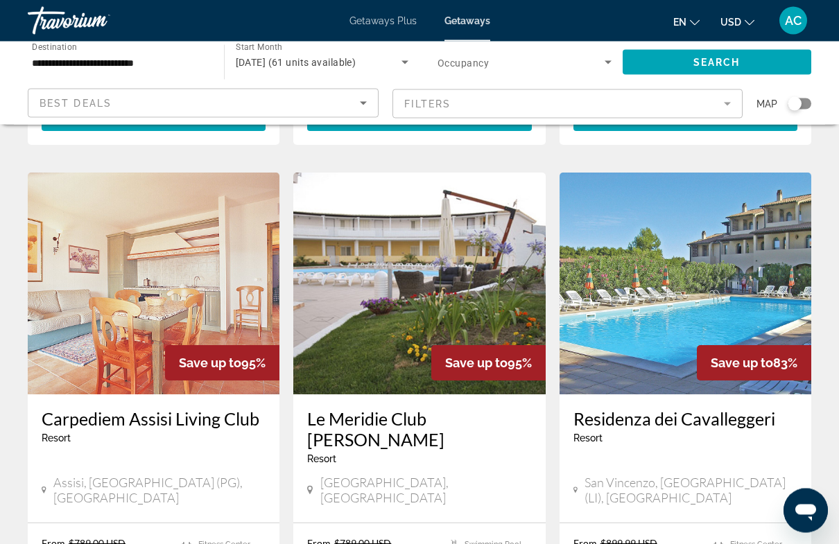
click at [146, 227] on img "Main content" at bounding box center [154, 284] width 252 height 222
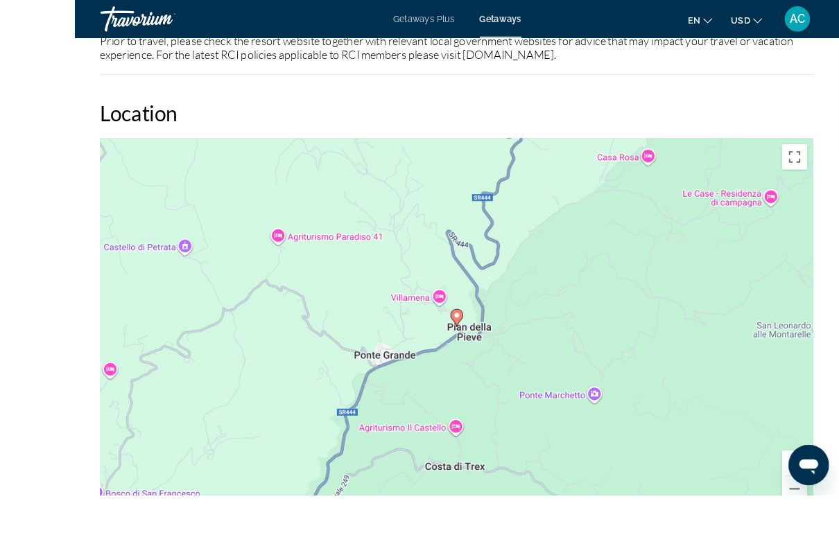
scroll to position [2443, 0]
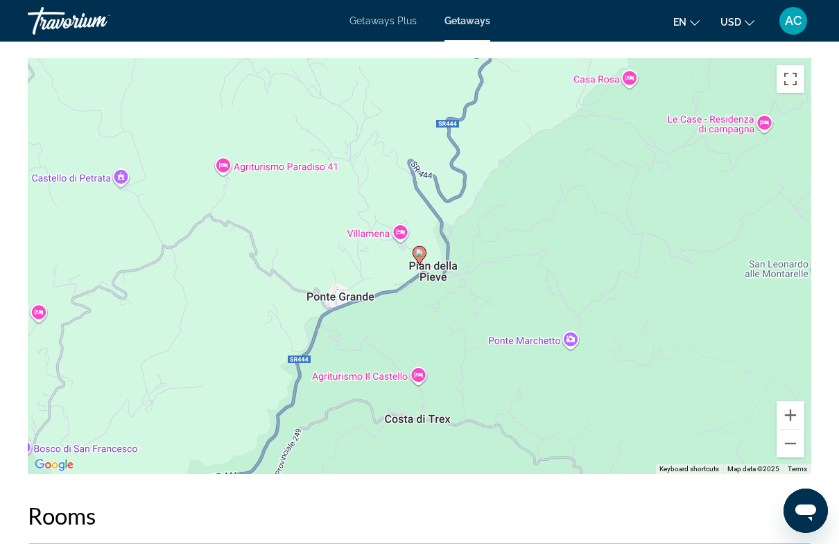
click at [788, 443] on button "Zoom out" at bounding box center [791, 444] width 28 height 28
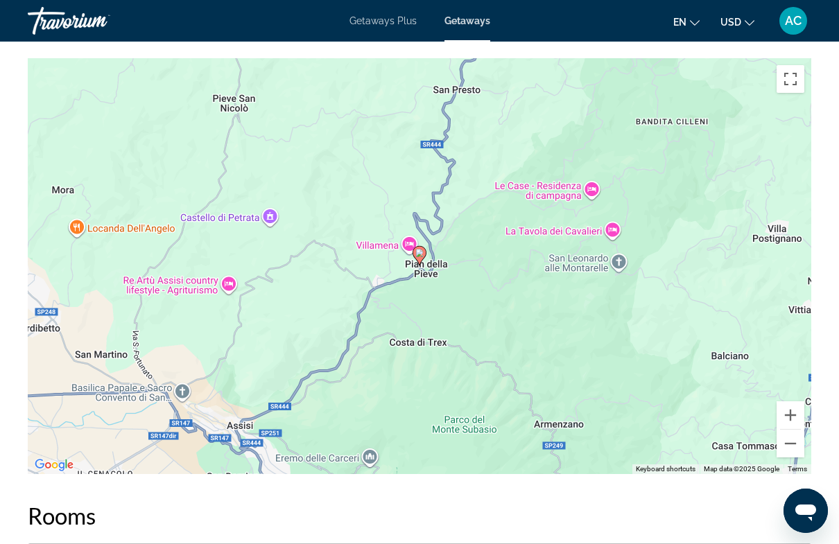
click at [796, 447] on button "Zoom out" at bounding box center [791, 444] width 28 height 28
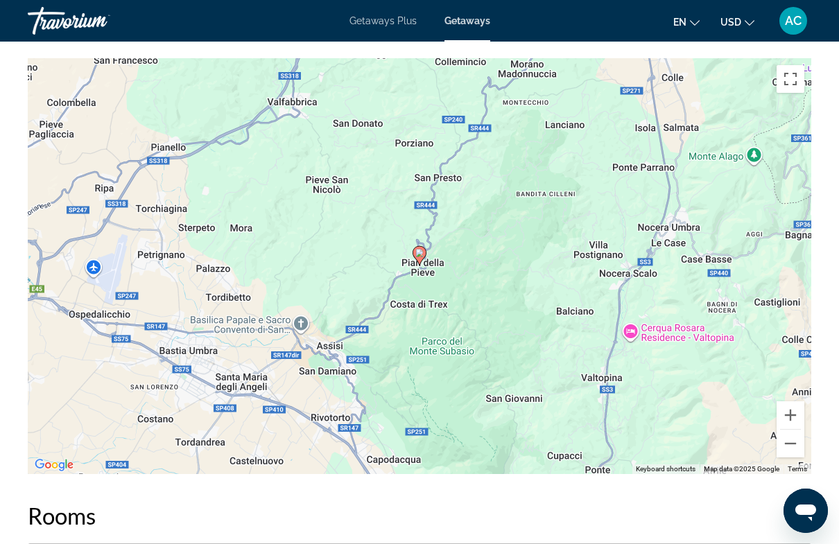
click at [795, 443] on button "Zoom out" at bounding box center [791, 444] width 28 height 28
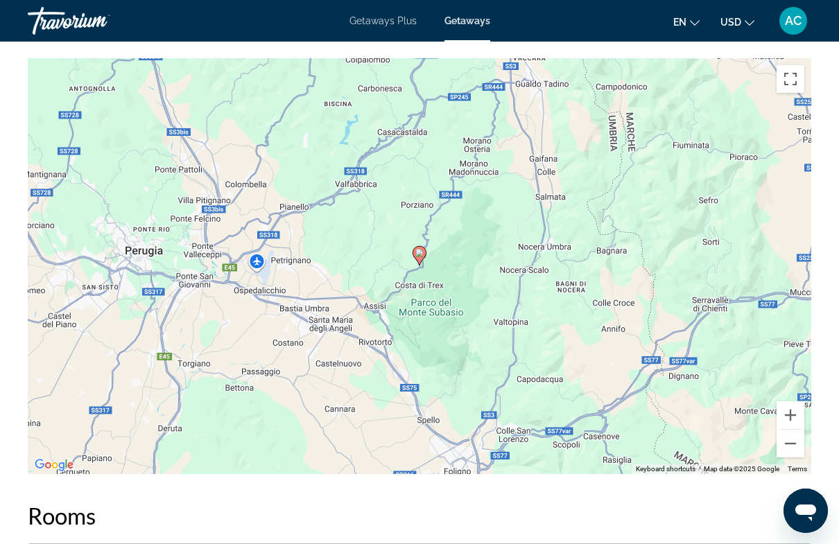
click at [795, 445] on button "Zoom out" at bounding box center [791, 444] width 28 height 28
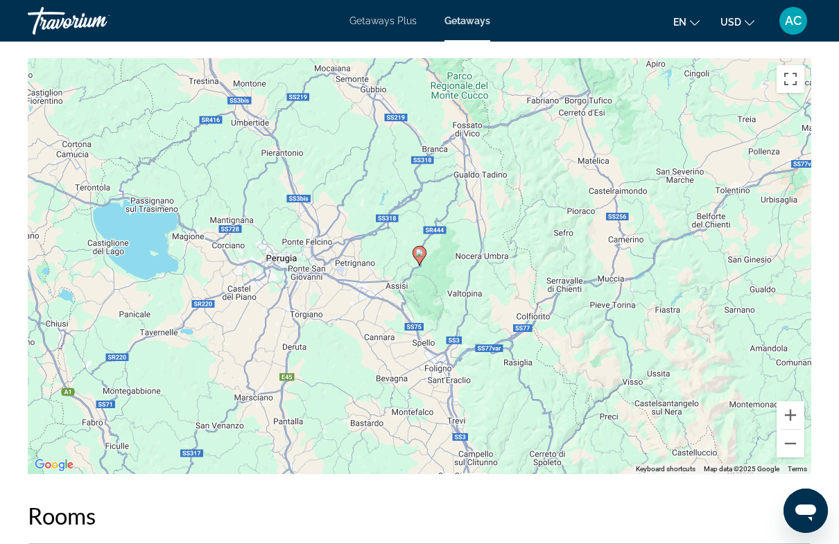
click at [794, 449] on button "Zoom out" at bounding box center [791, 444] width 28 height 28
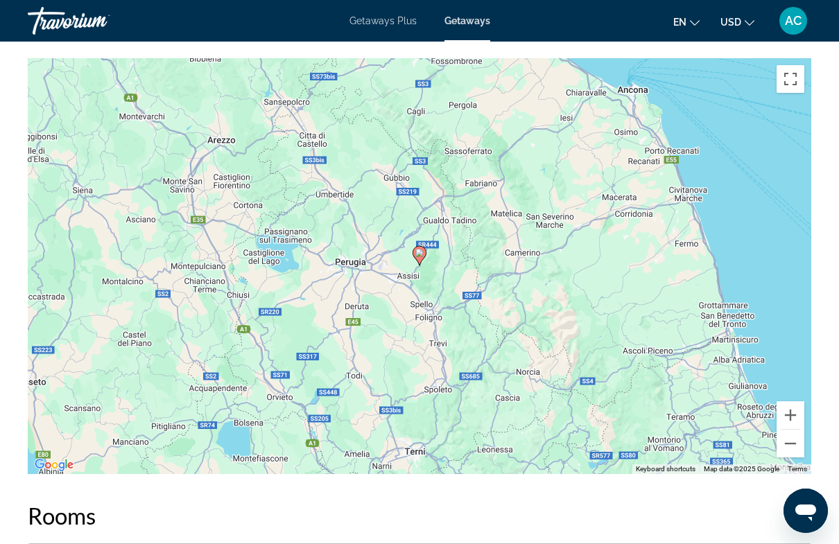
click at [796, 445] on button "Zoom out" at bounding box center [791, 444] width 28 height 28
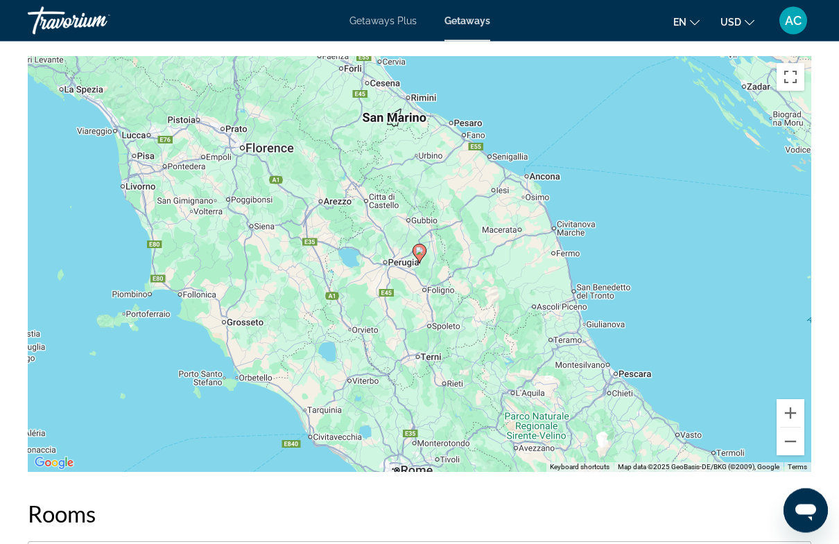
scroll to position [2444, 0]
